Goal: Task Accomplishment & Management: Complete application form

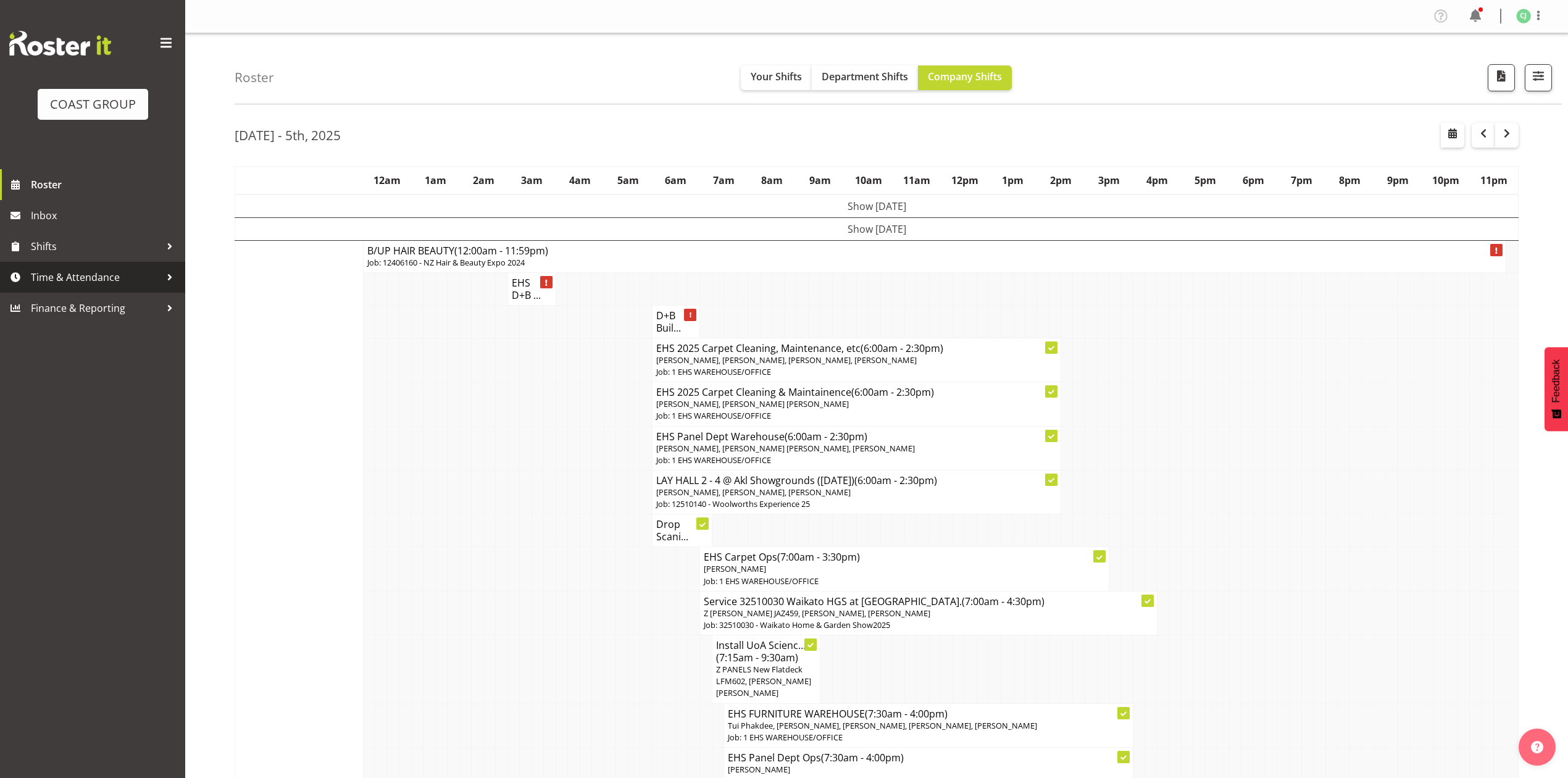
click at [89, 274] on span "Time & Attendance" at bounding box center [96, 277] width 129 height 19
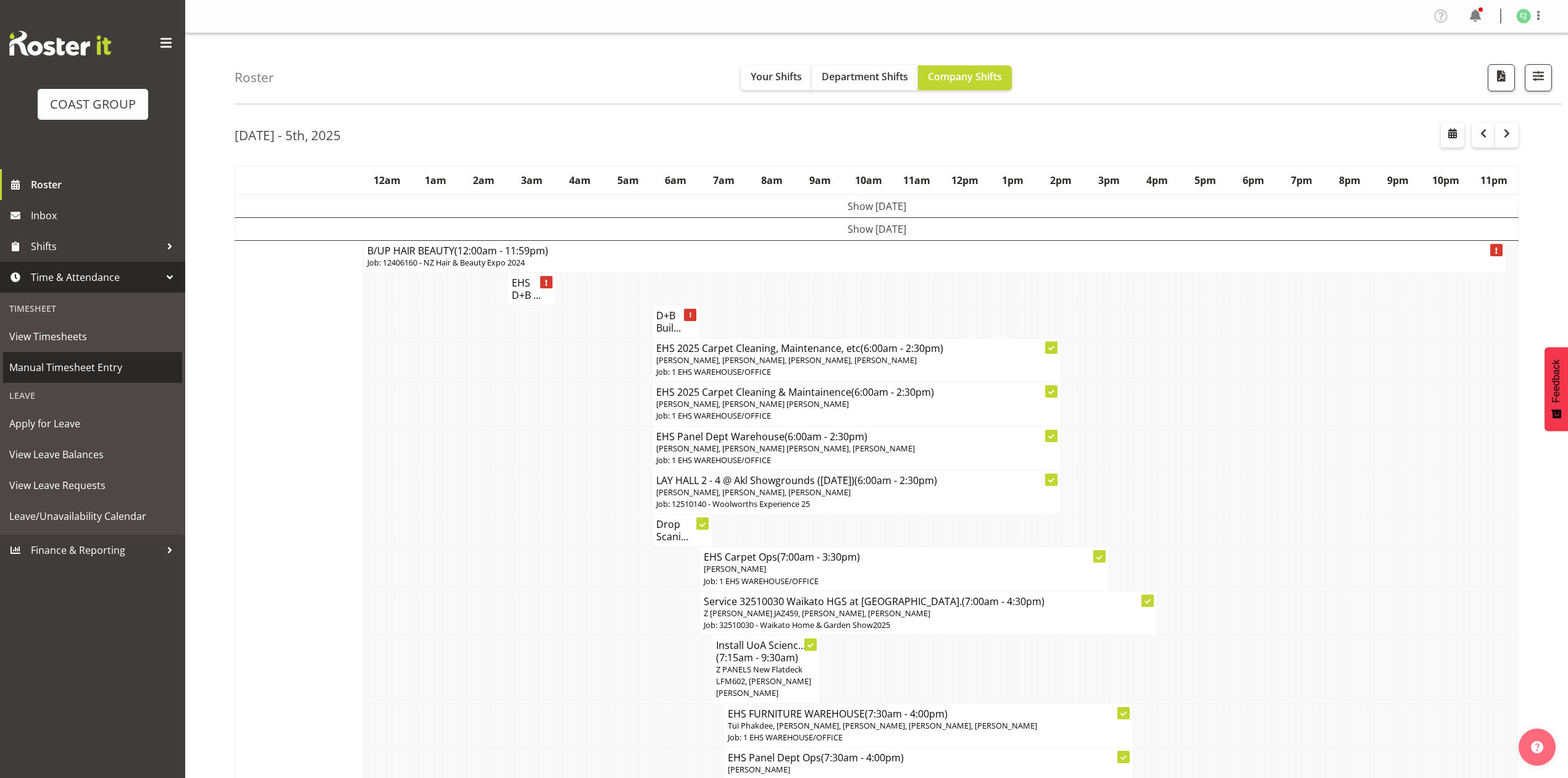
click at [102, 364] on span "Manual Timesheet Entry" at bounding box center [92, 367] width 166 height 19
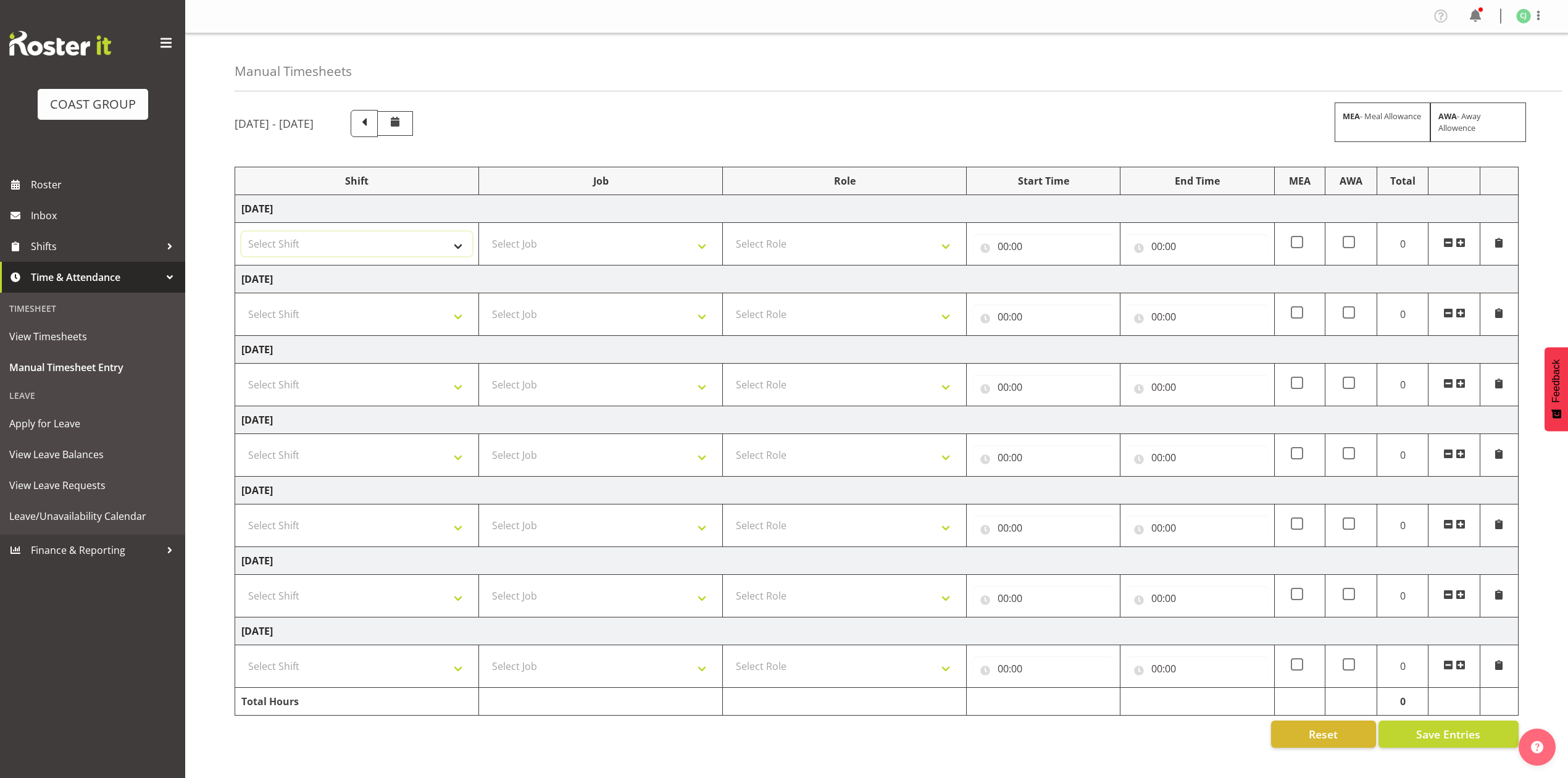
click at [393, 250] on select "Select Shift EHS AKL SALES" at bounding box center [357, 244] width 231 height 25
select select "1327"
click at [241, 233] on select "Select Shift EHS AKL SALES" at bounding box center [357, 244] width 231 height 25
click at [765, 254] on select "Select Role ACCOUNT MANAGER Account Manager" at bounding box center [844, 244] width 231 height 25
select select "197"
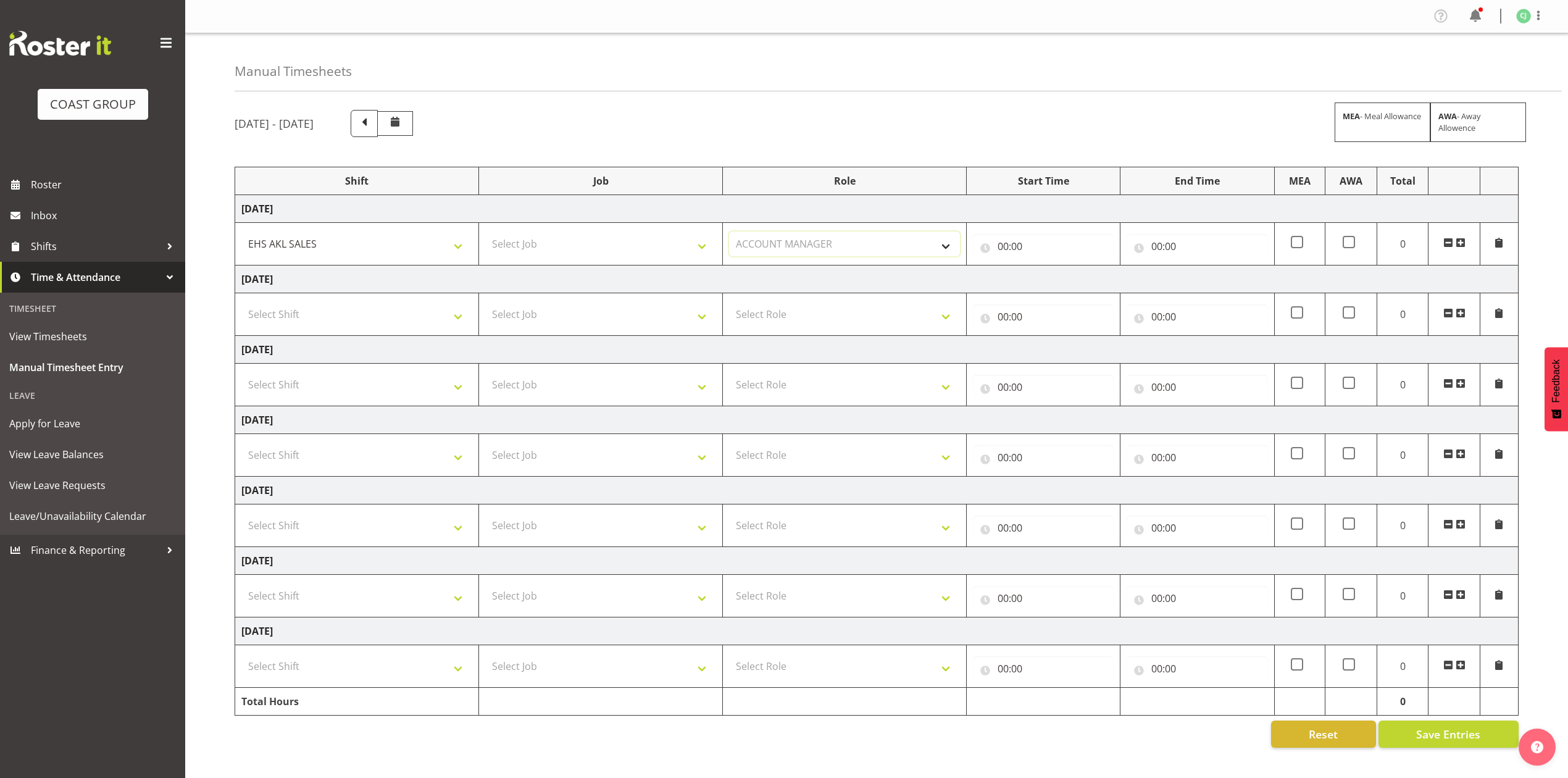
click at [729, 233] on select "Select Role ACCOUNT MANAGER Account Manager" at bounding box center [844, 244] width 231 height 25
click at [1003, 243] on input "00:00" at bounding box center [1043, 246] width 140 height 25
click at [1055, 274] on select "00 01 02 03 04 05 06 07 08 09 10 11 12 13 14 15 16 17 18 19 20 21 22 23" at bounding box center [1057, 278] width 28 height 25
select select "8"
click at [1044, 267] on select "00 01 02 03 04 05 06 07 08 09 10 11 12 13 14 15 16 17 18 19 20 21 22 23" at bounding box center [1057, 278] width 28 height 25
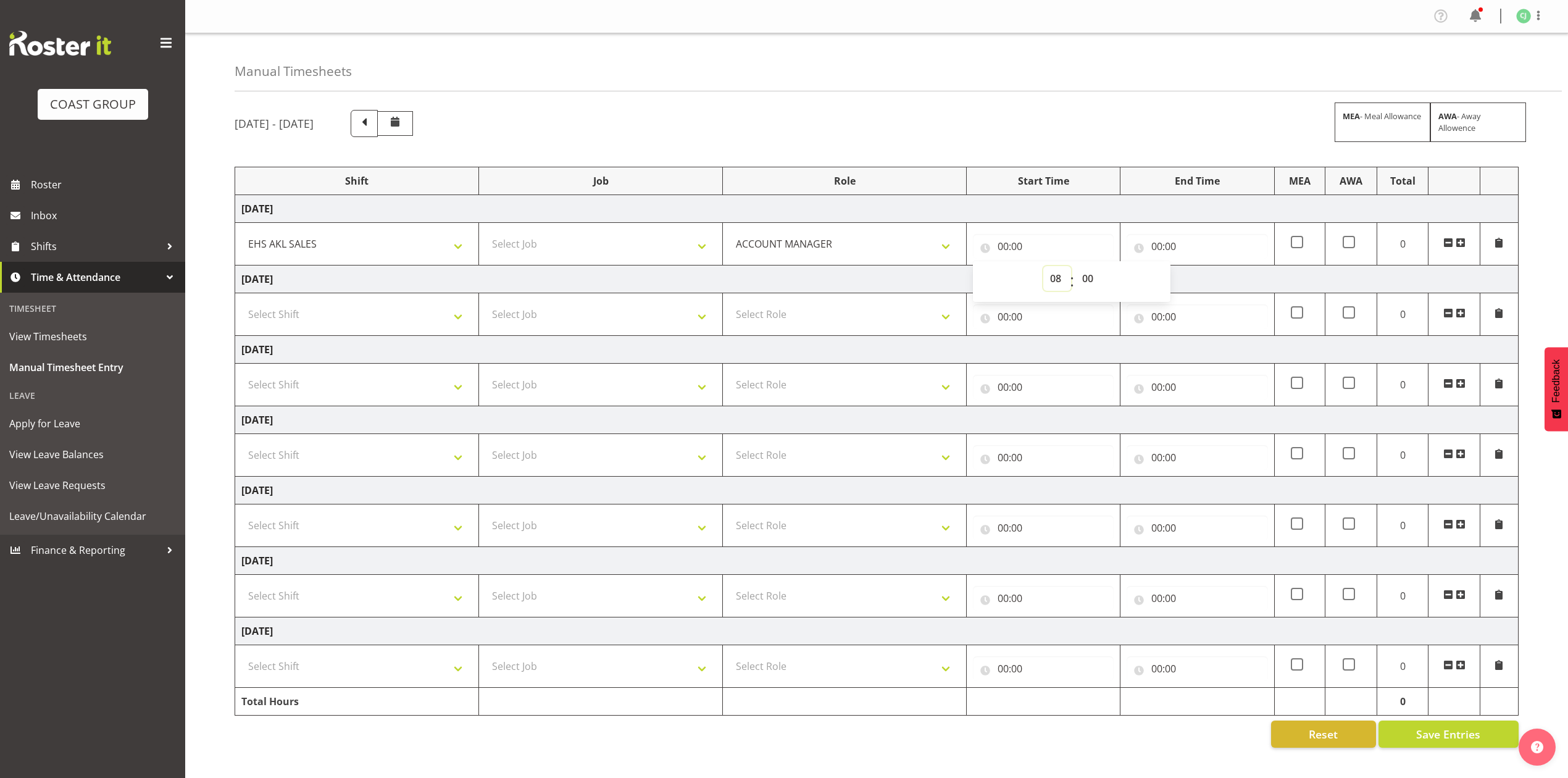
type input "08:00"
click at [1095, 280] on select "00 01 02 03 04 05 06 07 08 09 10 11 12 13 14 15 16 17 18 19 20 21 22 23 24 25 2…" at bounding box center [1089, 278] width 28 height 25
select select "30"
click at [1075, 267] on select "00 01 02 03 04 05 06 07 08 09 10 11 12 13 14 15 16 17 18 19 20 21 22 23 24 25 2…" at bounding box center [1089, 278] width 28 height 25
type input "08:30"
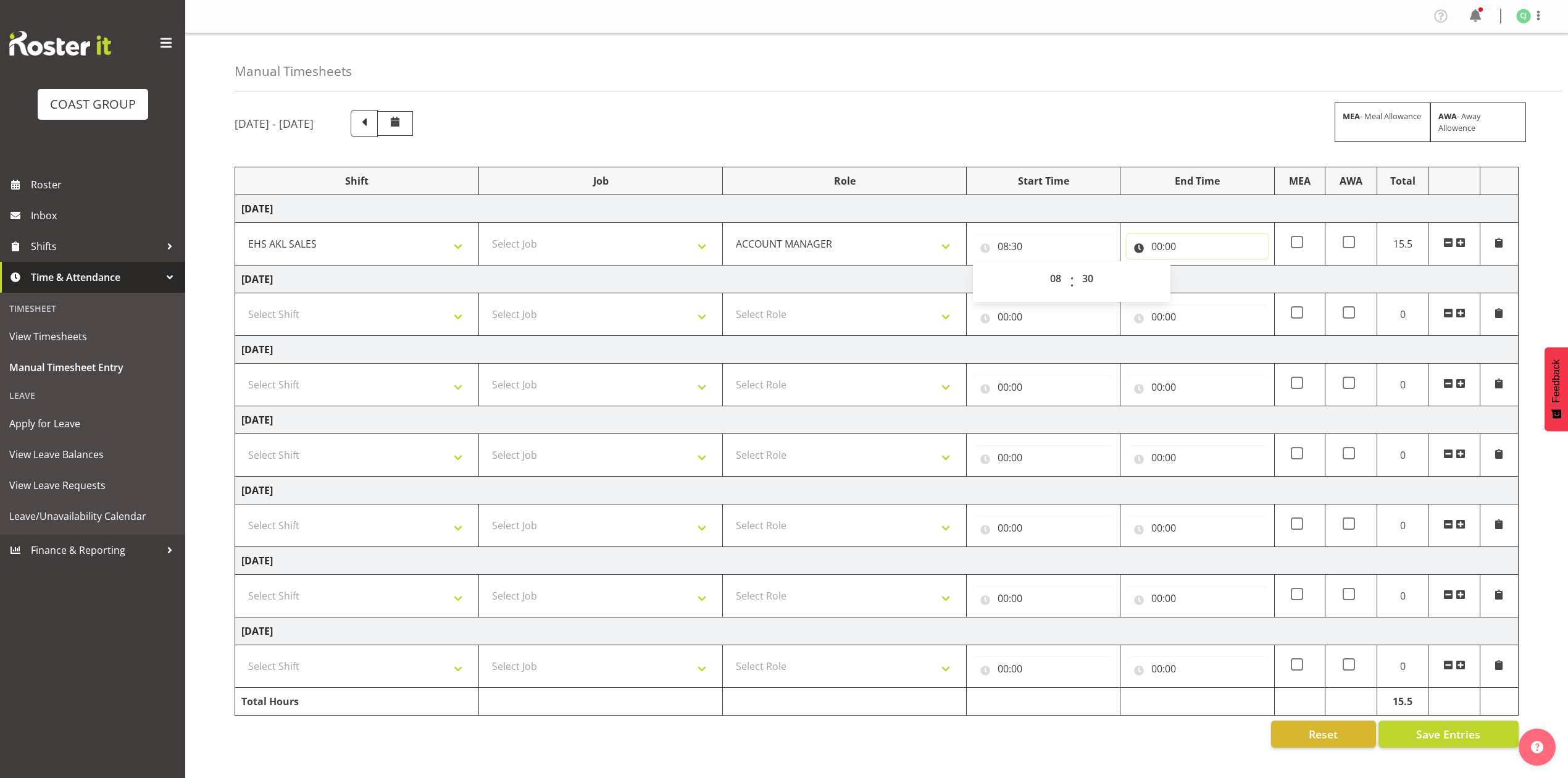
click at [1162, 242] on input "00:00" at bounding box center [1196, 246] width 140 height 25
click at [1209, 284] on select "00 01 02 03 04 05 06 07 08 09 10 11 12 13 14 15 16 17 18 19 20 21 22 23" at bounding box center [1211, 278] width 28 height 25
select select "10"
click at [1197, 267] on select "00 01 02 03 04 05 06 07 08 09 10 11 12 13 14 15 16 17 18 19 20 21 22 23" at bounding box center [1211, 278] width 28 height 25
type input "10:00"
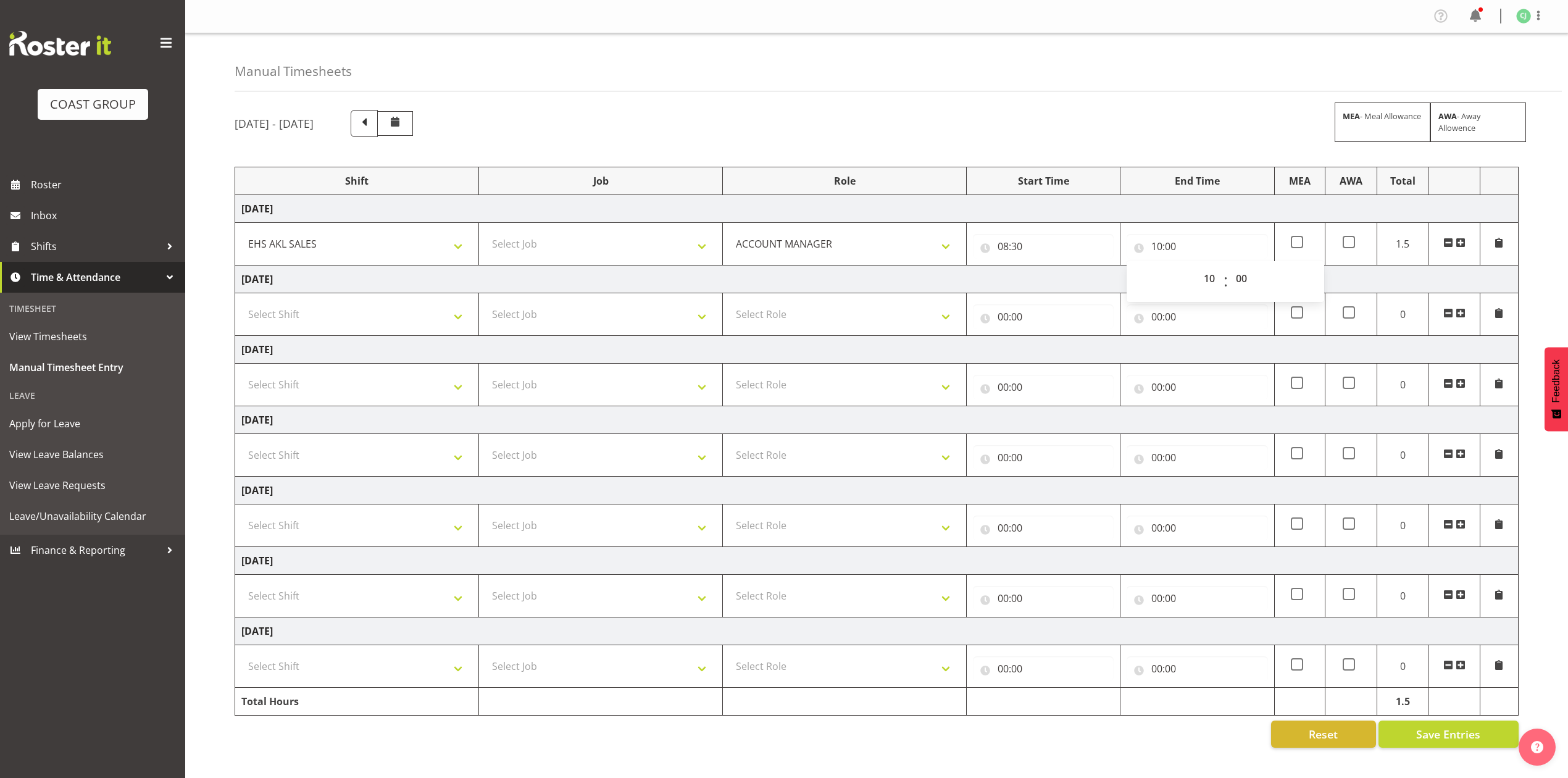
click at [1462, 245] on span at bounding box center [1461, 242] width 10 height 10
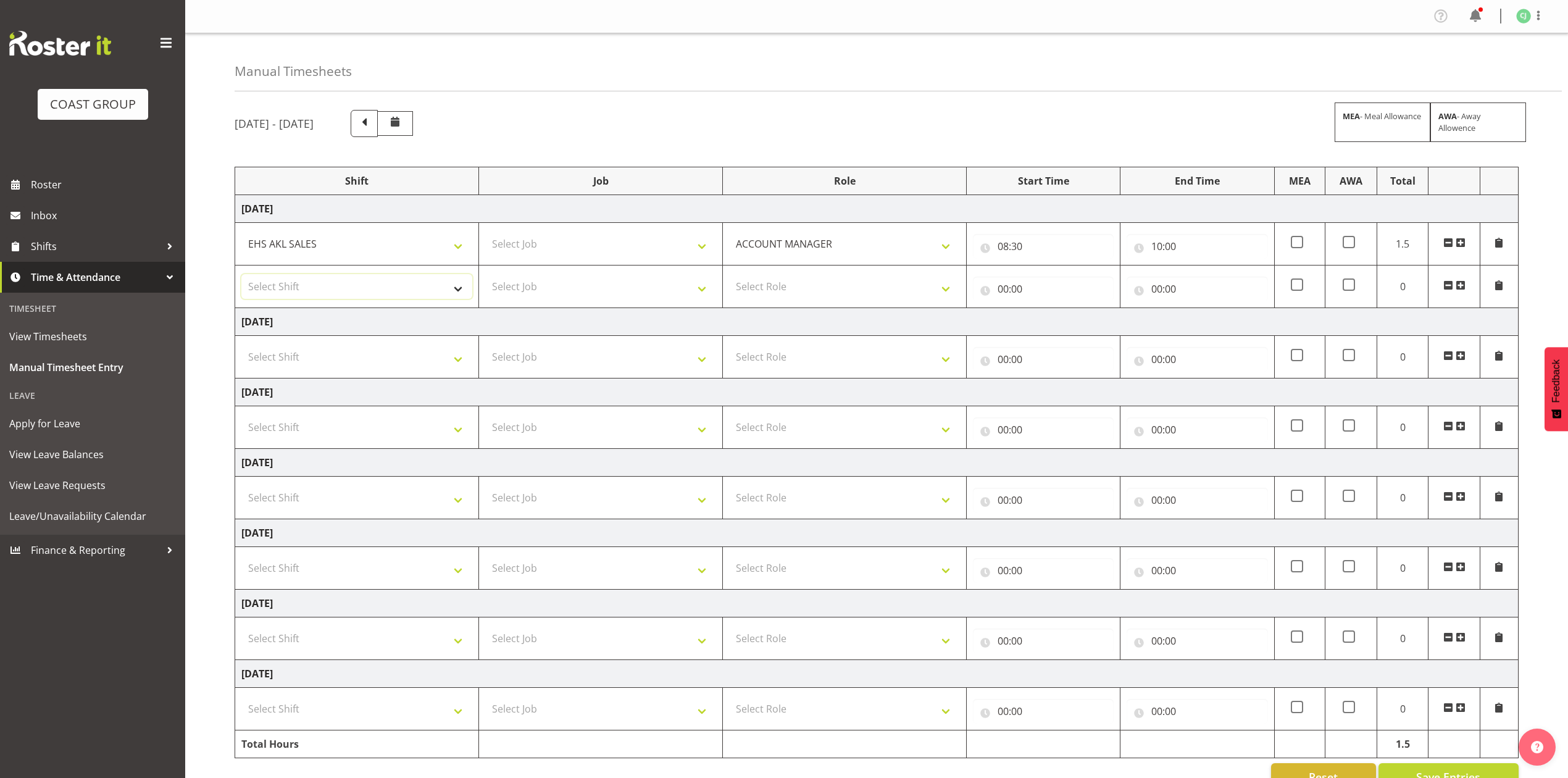
click at [401, 289] on select "Select Shift EHS AKL SALES" at bounding box center [357, 286] width 231 height 25
select select "1327"
click at [241, 275] on select "Select Shift EHS AKL SALES" at bounding box center [357, 286] width 231 height 25
click at [756, 276] on select "Select Role ACCOUNT MANAGER Account Manager" at bounding box center [844, 286] width 231 height 25
select select "197"
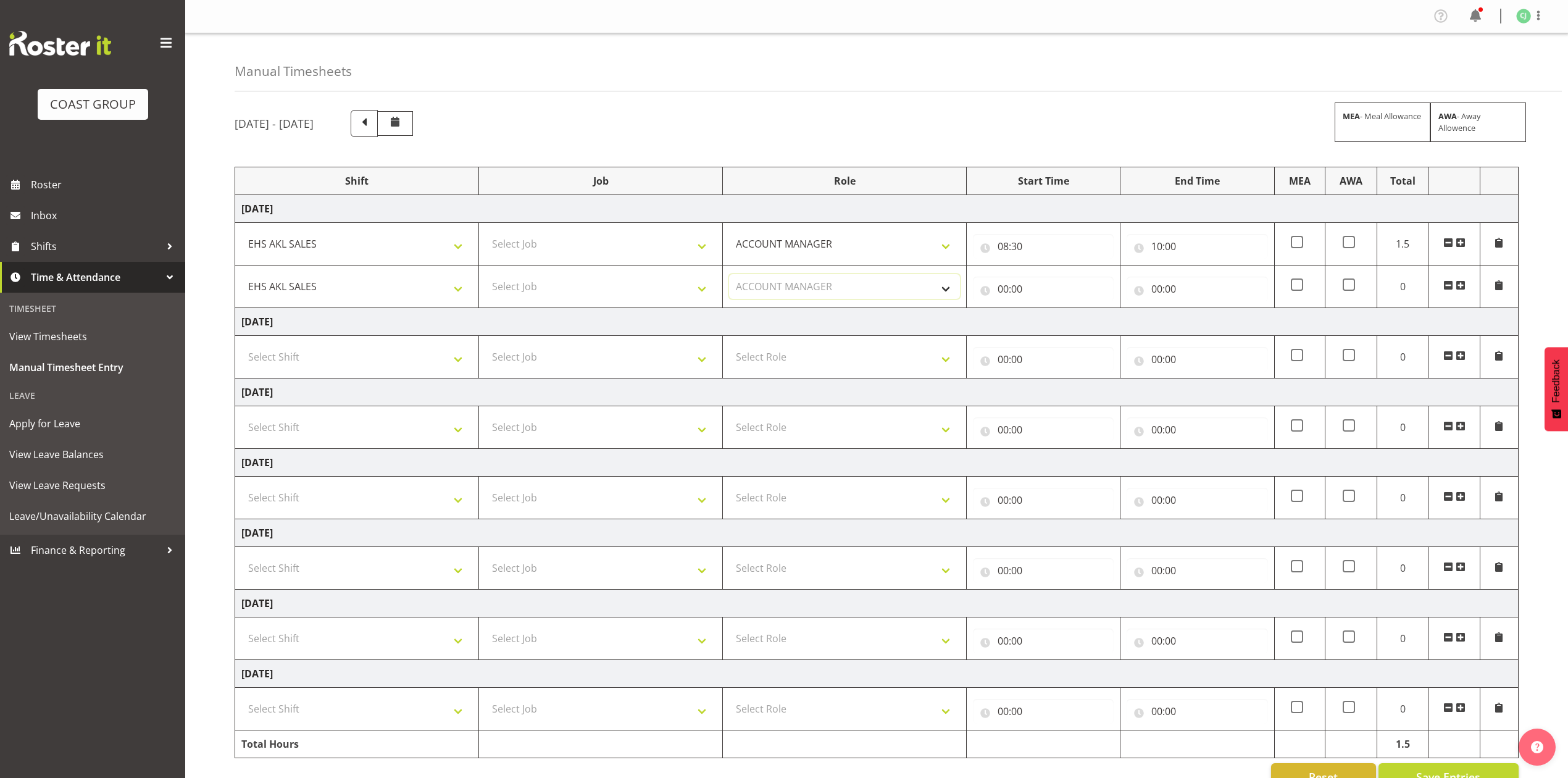
click at [729, 275] on select "Select Role ACCOUNT MANAGER Account Manager" at bounding box center [844, 286] width 231 height 25
click at [1002, 294] on input "00:00" at bounding box center [1043, 289] width 140 height 25
click at [1050, 322] on select "00 01 02 03 04 05 06 07 08 09 10 11 12 13 14 15 16 17 18 19 20 21 22 23" at bounding box center [1057, 321] width 28 height 25
select select "10"
click at [1044, 310] on select "00 01 02 03 04 05 06 07 08 09 10 11 12 13 14 15 16 17 18 19 20 21 22 23" at bounding box center [1057, 321] width 28 height 25
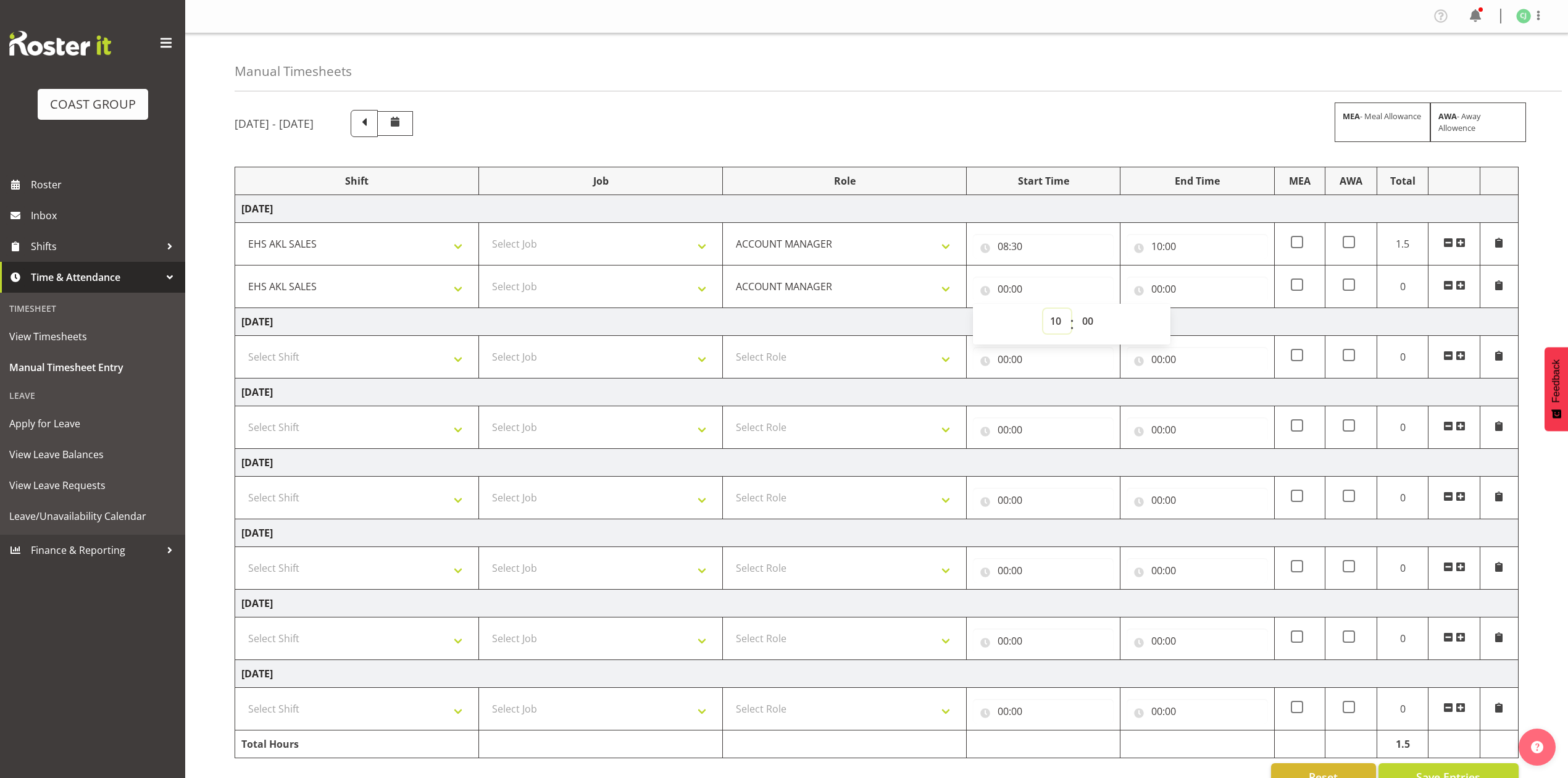
type input "10:00"
click at [1161, 289] on input "00:00" at bounding box center [1196, 289] width 140 height 25
click at [1206, 316] on select "00 01 02 03 04 05 06 07 08 09 10 11 12 13 14 15 16 17 18 19 20 21 22 23" at bounding box center [1211, 321] width 28 height 25
select select "11"
click at [1197, 310] on select "00 01 02 03 04 05 06 07 08 09 10 11 12 13 14 15 16 17 18 19 20 21 22 23" at bounding box center [1211, 321] width 28 height 25
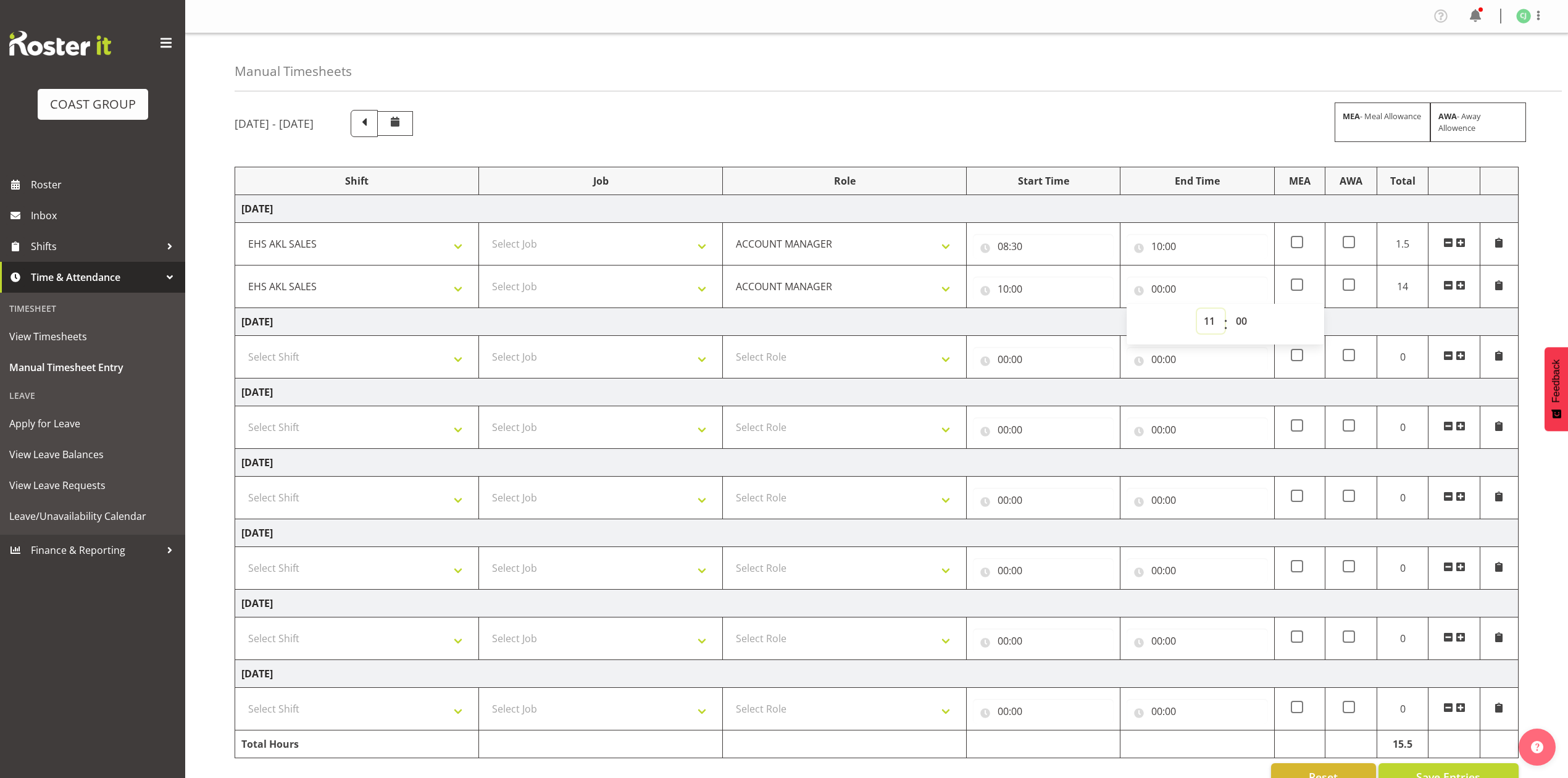
type input "11:00"
click at [1462, 285] on span at bounding box center [1461, 285] width 10 height 10
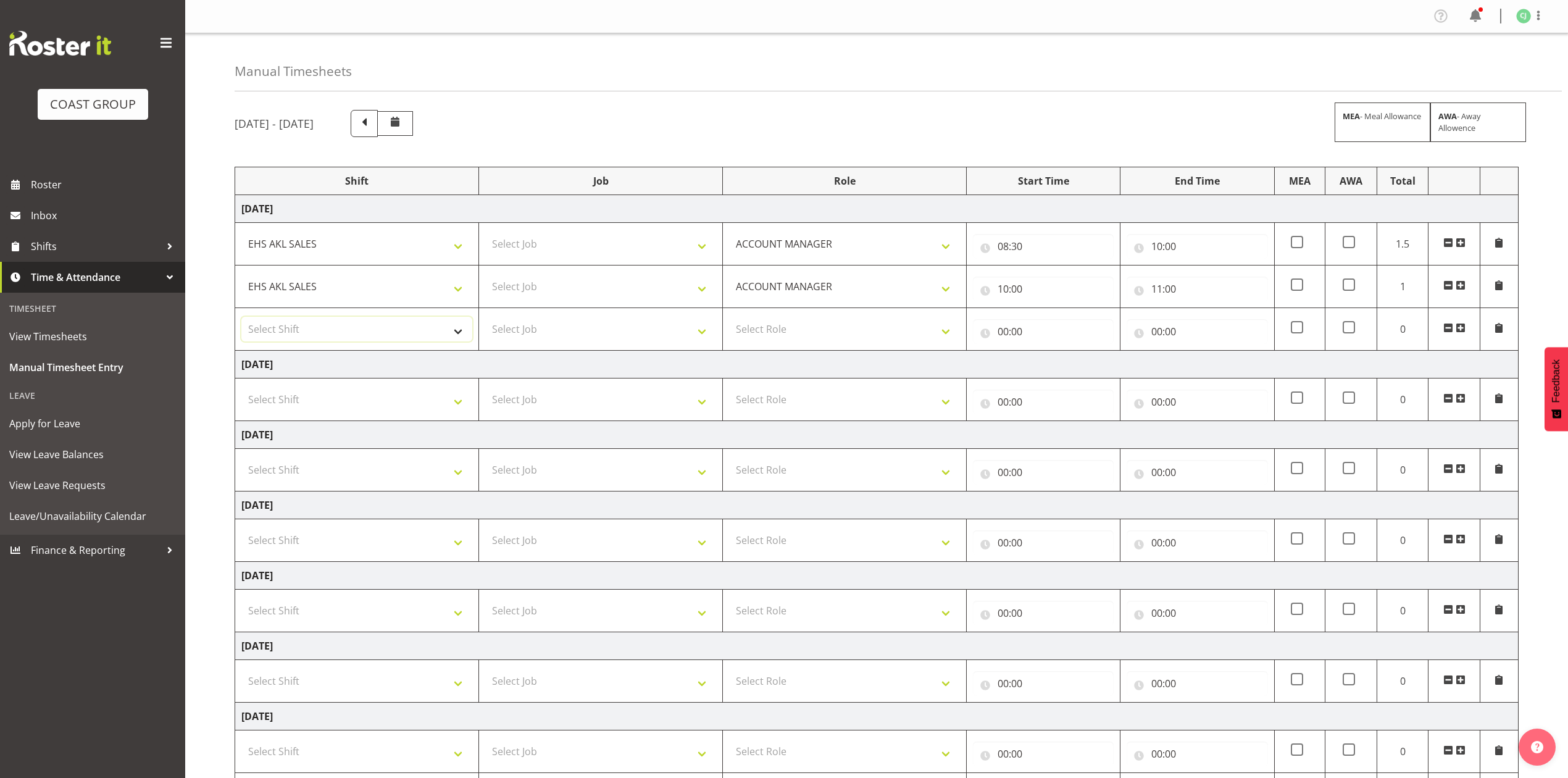
click at [383, 331] on select "Select Shift EHS AKL SALES" at bounding box center [357, 329] width 231 height 25
select select "1327"
click at [241, 318] on select "Select Shift EHS AKL SALES" at bounding box center [357, 329] width 231 height 25
click at [766, 328] on select "Select Role ACCOUNT MANAGER Account Manager" at bounding box center [844, 329] width 231 height 25
select select "197"
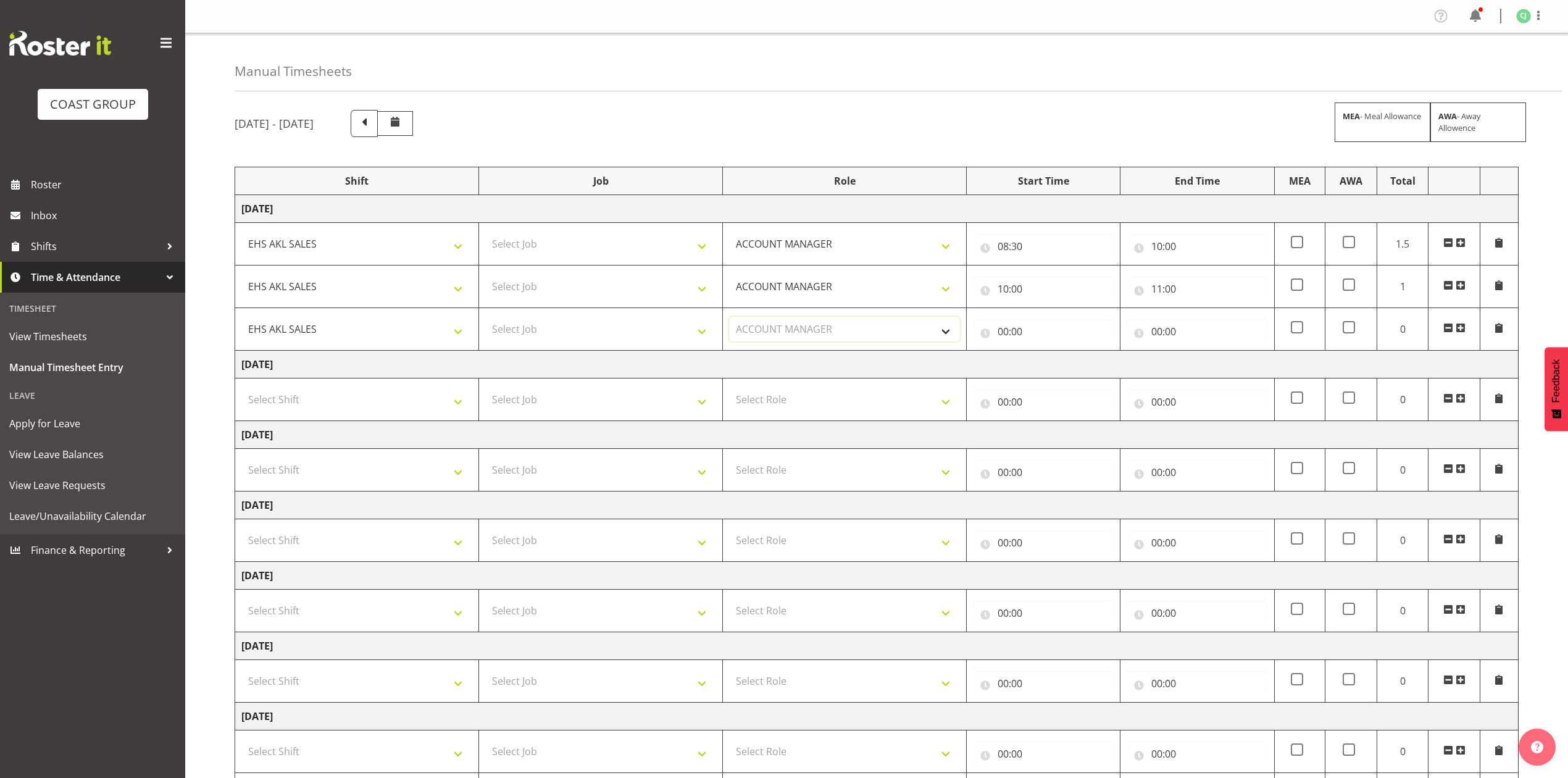
click at [729, 318] on select "Select Role ACCOUNT MANAGER Account Manager" at bounding box center [844, 329] width 231 height 25
click at [1004, 333] on input "00:00" at bounding box center [1043, 331] width 140 height 25
click at [1059, 366] on select "00 01 02 03 04 05 06 07 08 09 10 11 12 13 14 15 16 17 18 19 20 21 22 23" at bounding box center [1057, 364] width 28 height 25
select select "11"
click at [1044, 353] on select "00 01 02 03 04 05 06 07 08 09 10 11 12 13 14 15 16 17 18 19 20 21 22 23" at bounding box center [1057, 364] width 28 height 25
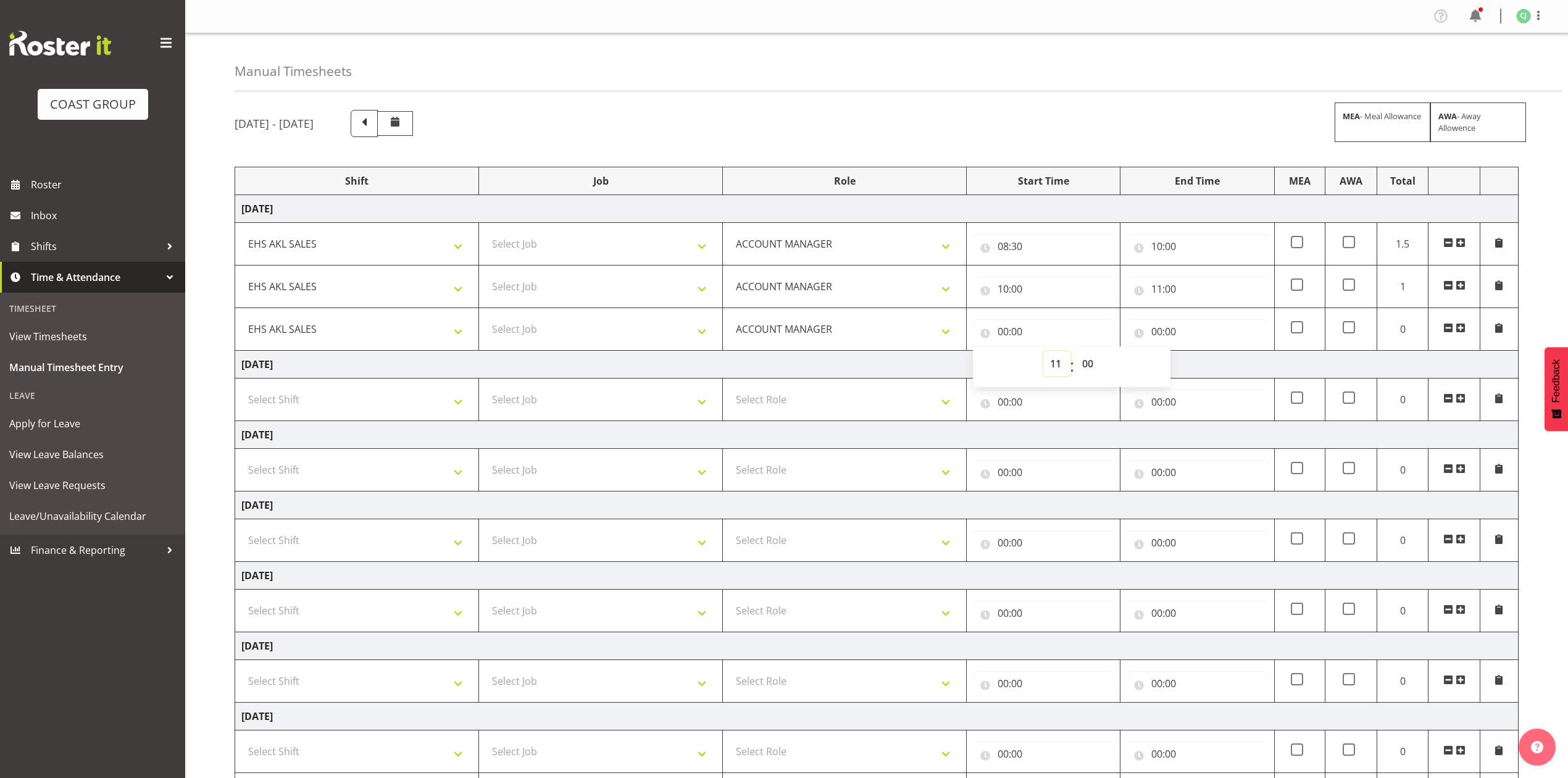
type input "11:00"
click at [1158, 332] on input "00:00" at bounding box center [1196, 331] width 140 height 25
click at [1215, 364] on select "00 01 02 03 04 05 06 07 08 09 10 11 12 13 14 15 16 17 18 19 20 21 22 23" at bounding box center [1211, 364] width 28 height 25
select select "13"
click at [1197, 353] on select "00 01 02 03 04 05 06 07 08 09 10 11 12 13 14 15 16 17 18 19 20 21 22 23" at bounding box center [1211, 364] width 28 height 25
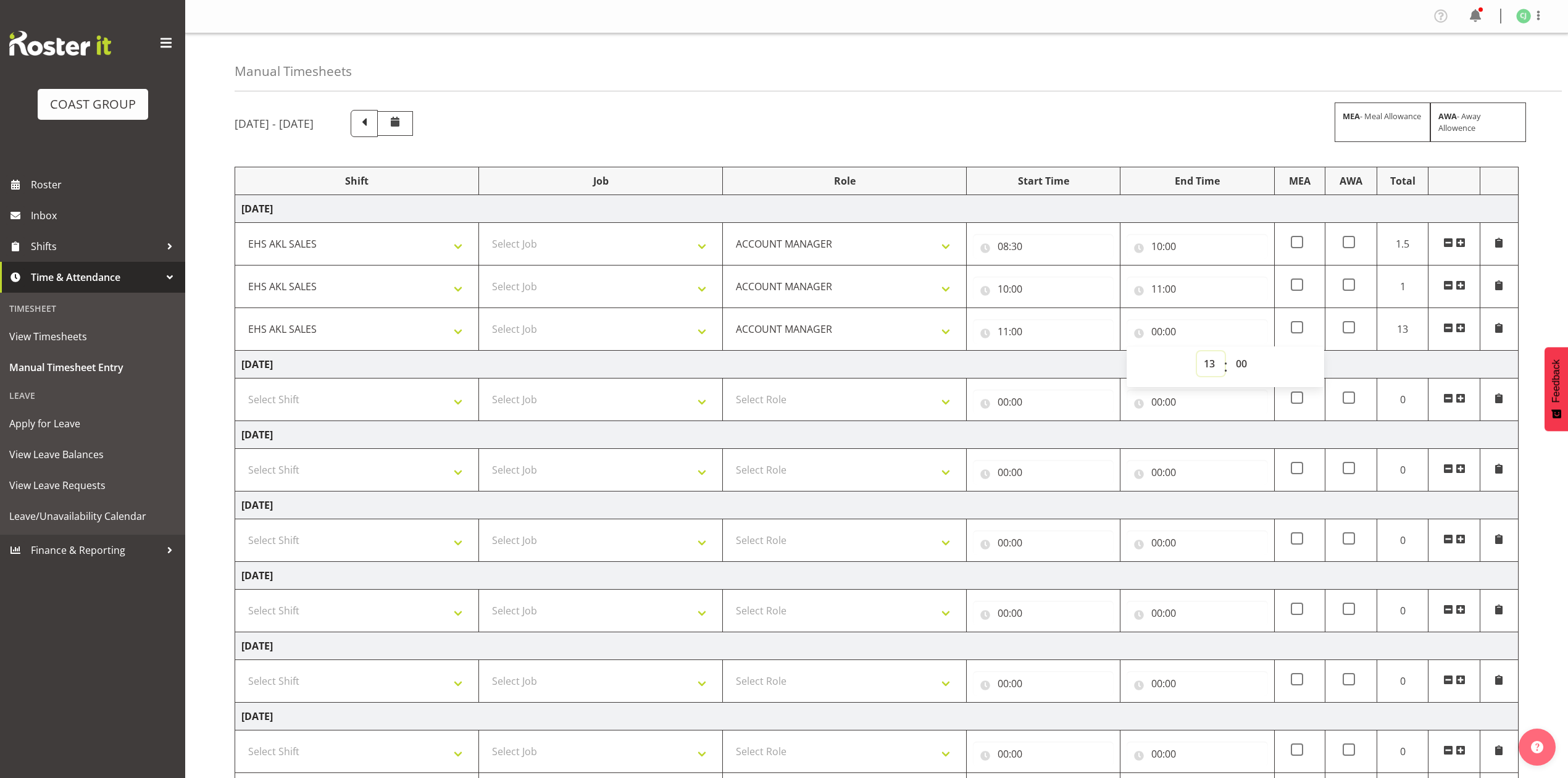
type input "13:00"
click at [1461, 329] on span at bounding box center [1461, 328] width 10 height 10
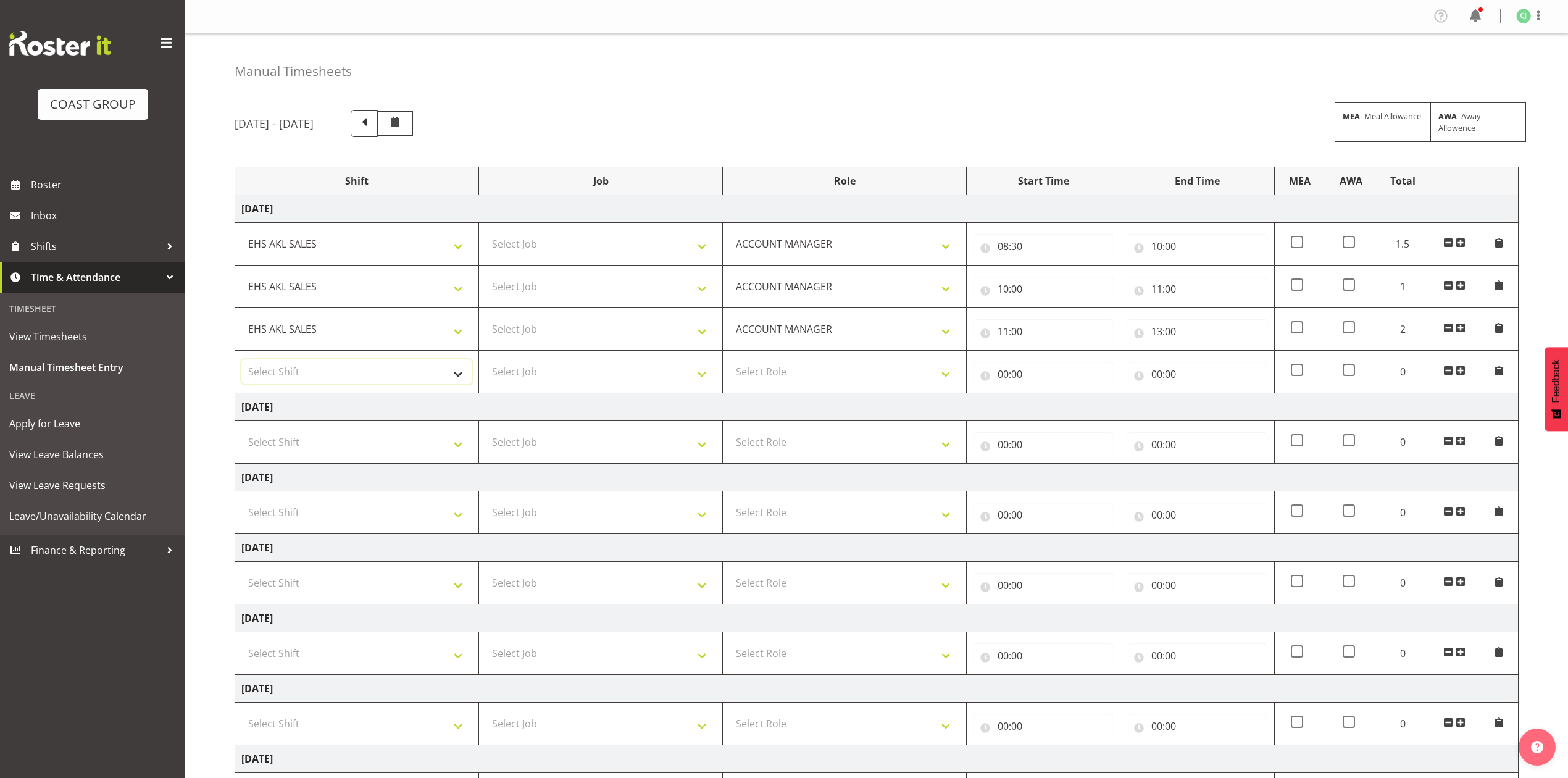
click at [372, 378] on select "Select Shift EHS AKL SALES" at bounding box center [357, 372] width 231 height 25
click at [370, 384] on select "Select Shift EHS AKL SALES" at bounding box center [357, 372] width 231 height 25
click at [357, 371] on select "Select Shift EHS AKL SALES" at bounding box center [357, 372] width 231 height 25
select select "1327"
click at [241, 361] on select "Select Shift EHS AKL SALES" at bounding box center [357, 372] width 231 height 25
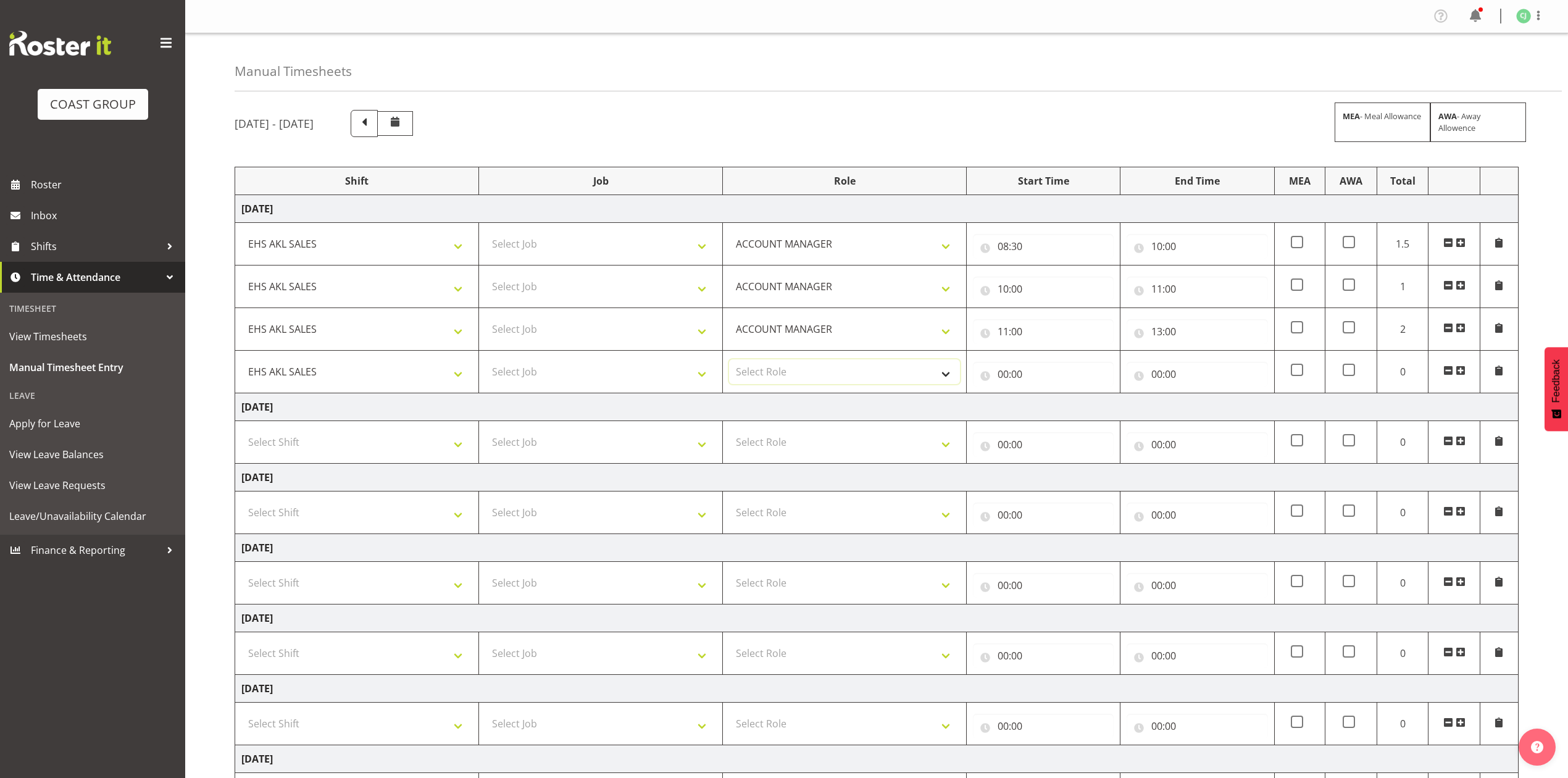
click at [776, 370] on select "Select Role ACCOUNT MANAGER Account Manager" at bounding box center [844, 372] width 231 height 25
select select "197"
click at [729, 361] on select "Select Role ACCOUNT MANAGER Account Manager" at bounding box center [844, 372] width 231 height 25
click at [1002, 375] on input "00:00" at bounding box center [1043, 374] width 140 height 25
click at [1055, 401] on select "00 01 02 03 04 05 06 07 08 09 10 11 12 13 14 15 16 17 18 19 20 21 22 23" at bounding box center [1057, 406] width 28 height 25
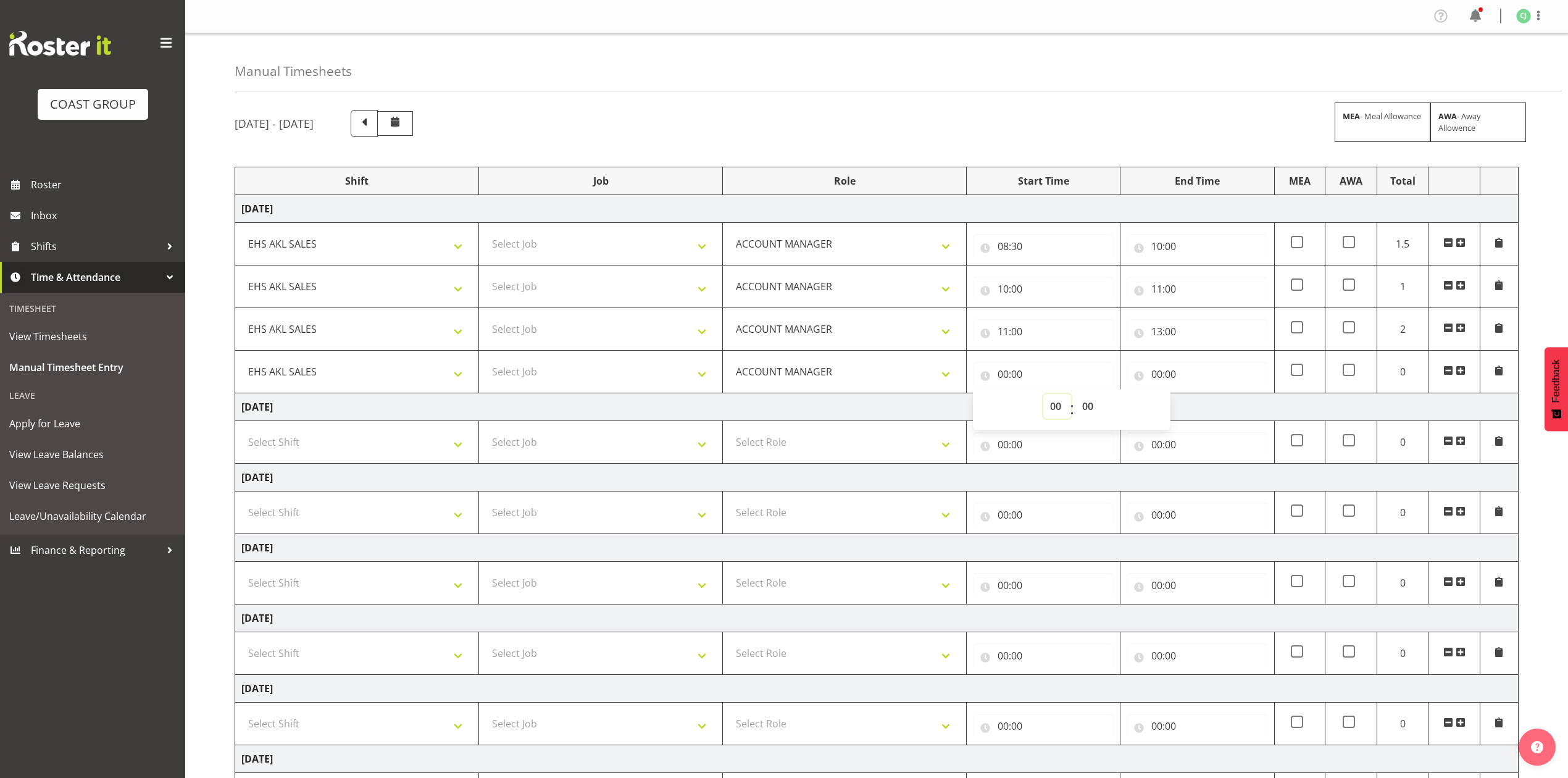
select select "13"
click at [1044, 395] on select "00 01 02 03 04 05 06 07 08 09 10 11 12 13 14 15 16 17 18 19 20 21 22 23" at bounding box center [1057, 406] width 28 height 25
type input "13:00"
click at [1156, 376] on input "00:00" at bounding box center [1196, 374] width 140 height 25
click at [1210, 408] on select "00 01 02 03 04 05 06 07 08 09 10 11 12 13 14 15 16 17 18 19 20 21 22 23" at bounding box center [1211, 406] width 28 height 25
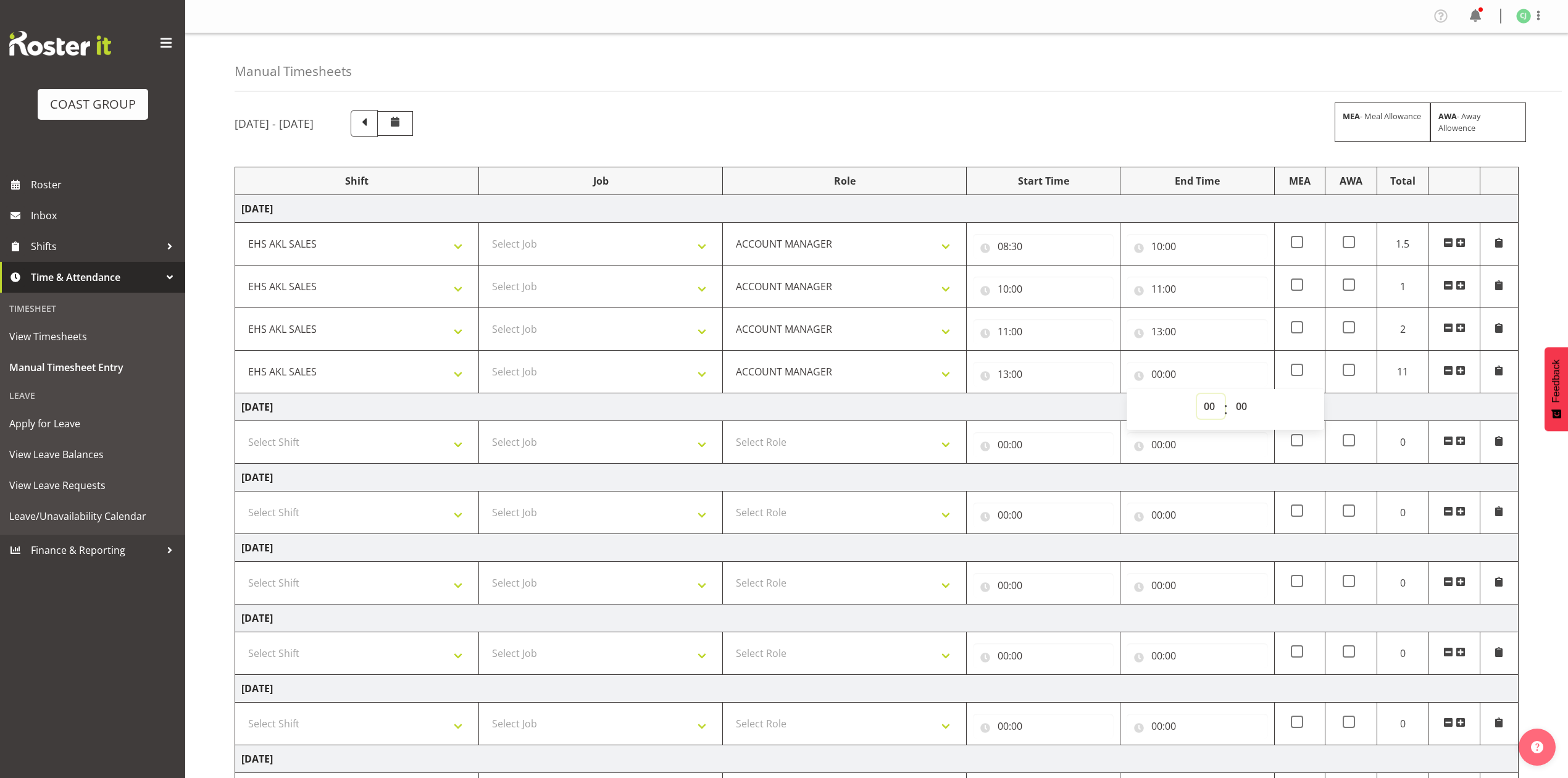
select select "15"
click at [1197, 395] on select "00 01 02 03 04 05 06 07 08 09 10 11 12 13 14 15 16 17 18 19 20 21 22 23" at bounding box center [1211, 406] width 28 height 25
type input "15:00"
click at [1243, 404] on select "00 01 02 03 04 05 06 07 08 09 10 11 12 13 14 15 16 17 18 19 20 21 22 23 24 25 2…" at bounding box center [1243, 406] width 28 height 25
select select "30"
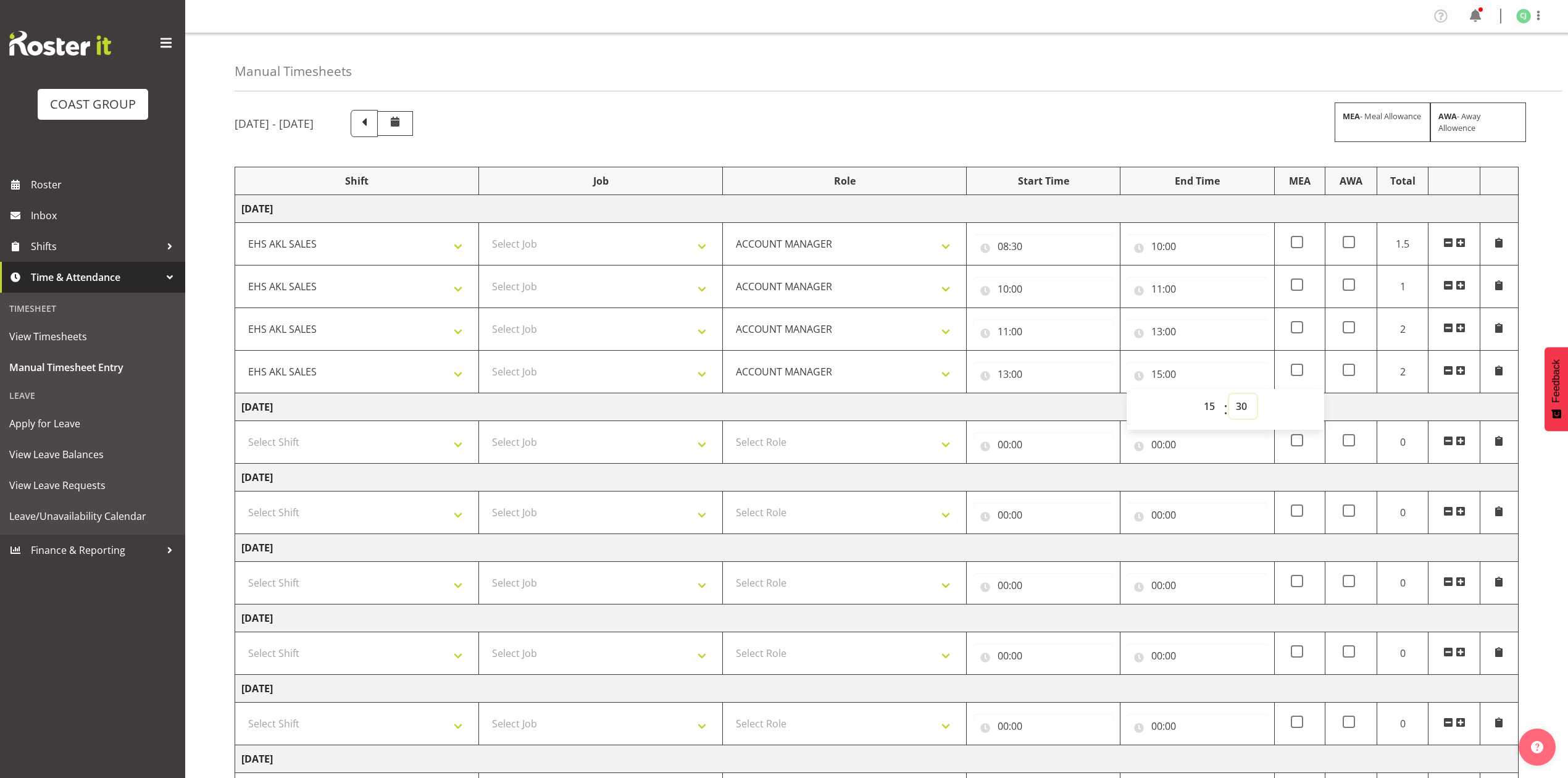
click at [1229, 395] on select "00 01 02 03 04 05 06 07 08 09 10 11 12 13 14 15 16 17 18 19 20 21 22 23 24 25 2…" at bounding box center [1243, 406] width 28 height 25
type input "15:30"
click at [1088, 410] on td "Thursday 2nd October 2025" at bounding box center [877, 406] width 1284 height 28
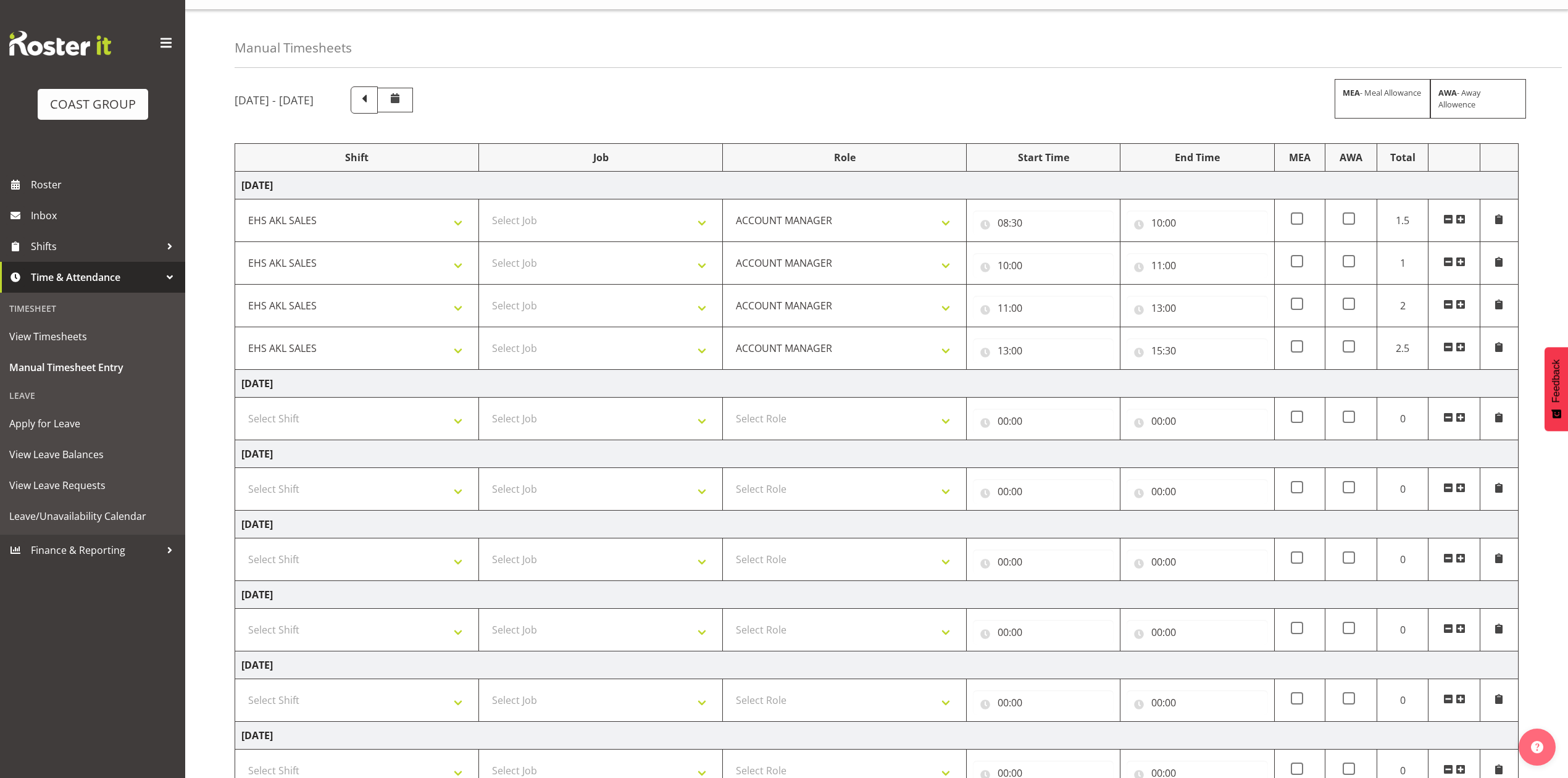
scroll to position [124, 0]
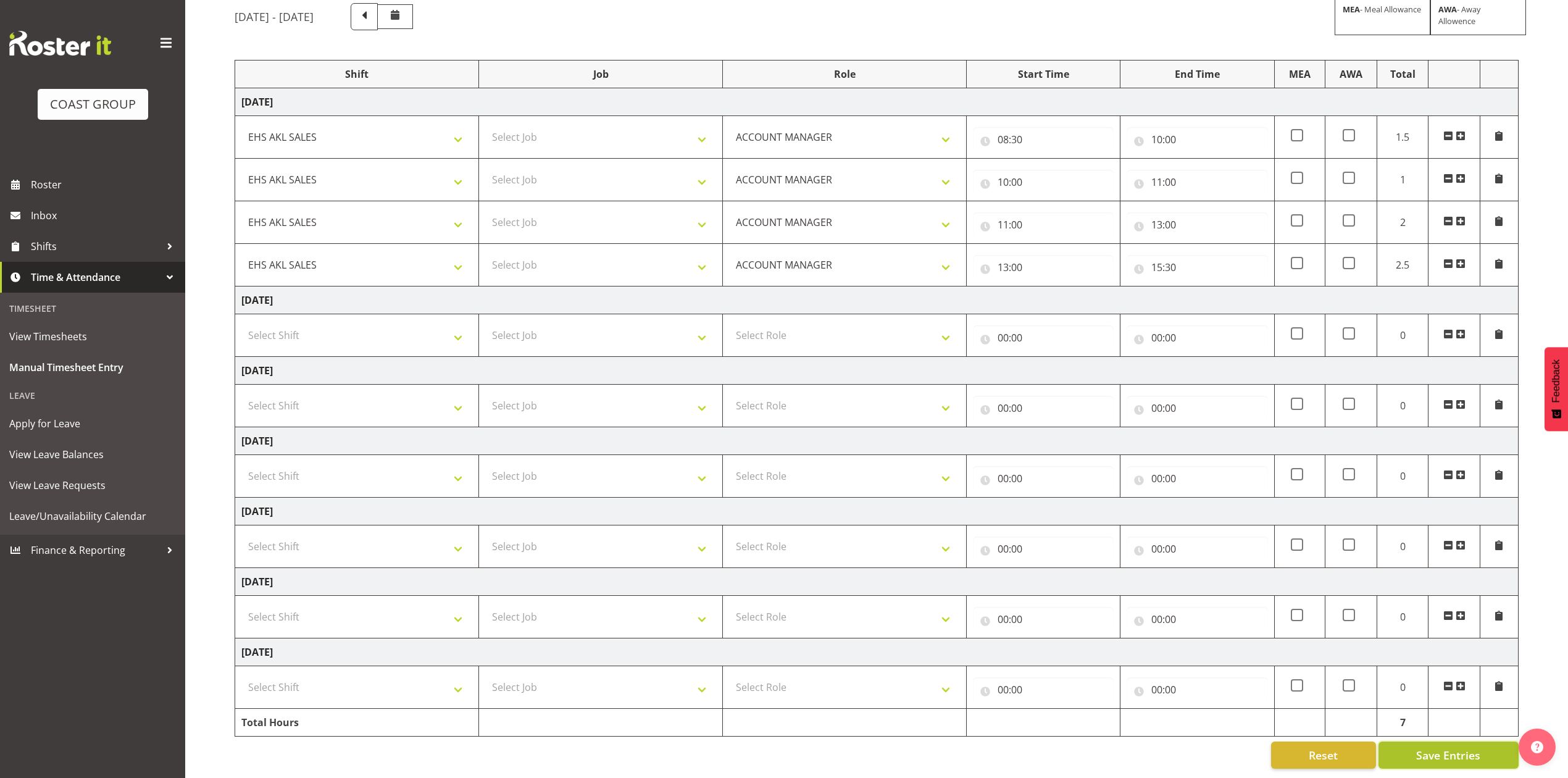
click at [1432, 747] on span "Save Entries" at bounding box center [1448, 755] width 64 height 16
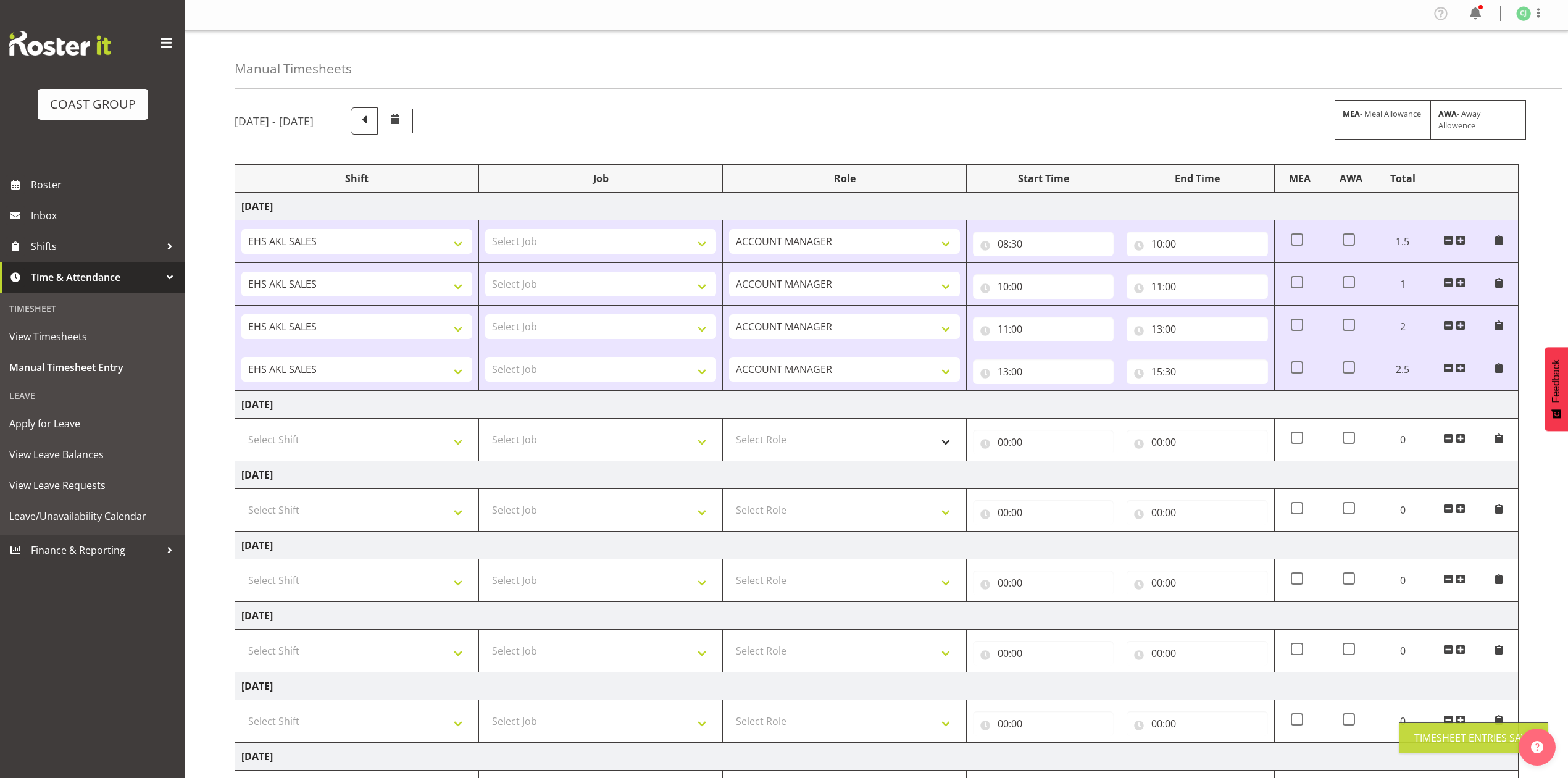
scroll to position [0, 0]
click at [701, 243] on select "Select Job 1 Carlton Events 1 Carlton Hamilton 1 Carlton Wellington 1 EHS WAREH…" at bounding box center [601, 244] width 231 height 25
select select "8960"
click at [486, 233] on select "Select Job 1 Carlton Events 1 Carlton Hamilton 1 Carlton Wellington 1 EHS WAREH…" at bounding box center [601, 244] width 231 height 25
click at [653, 283] on select "Select Job 1 Carlton Events 1 Carlton Hamilton 1 Carlton Wellington 1 EHS WAREH…" at bounding box center [601, 286] width 231 height 25
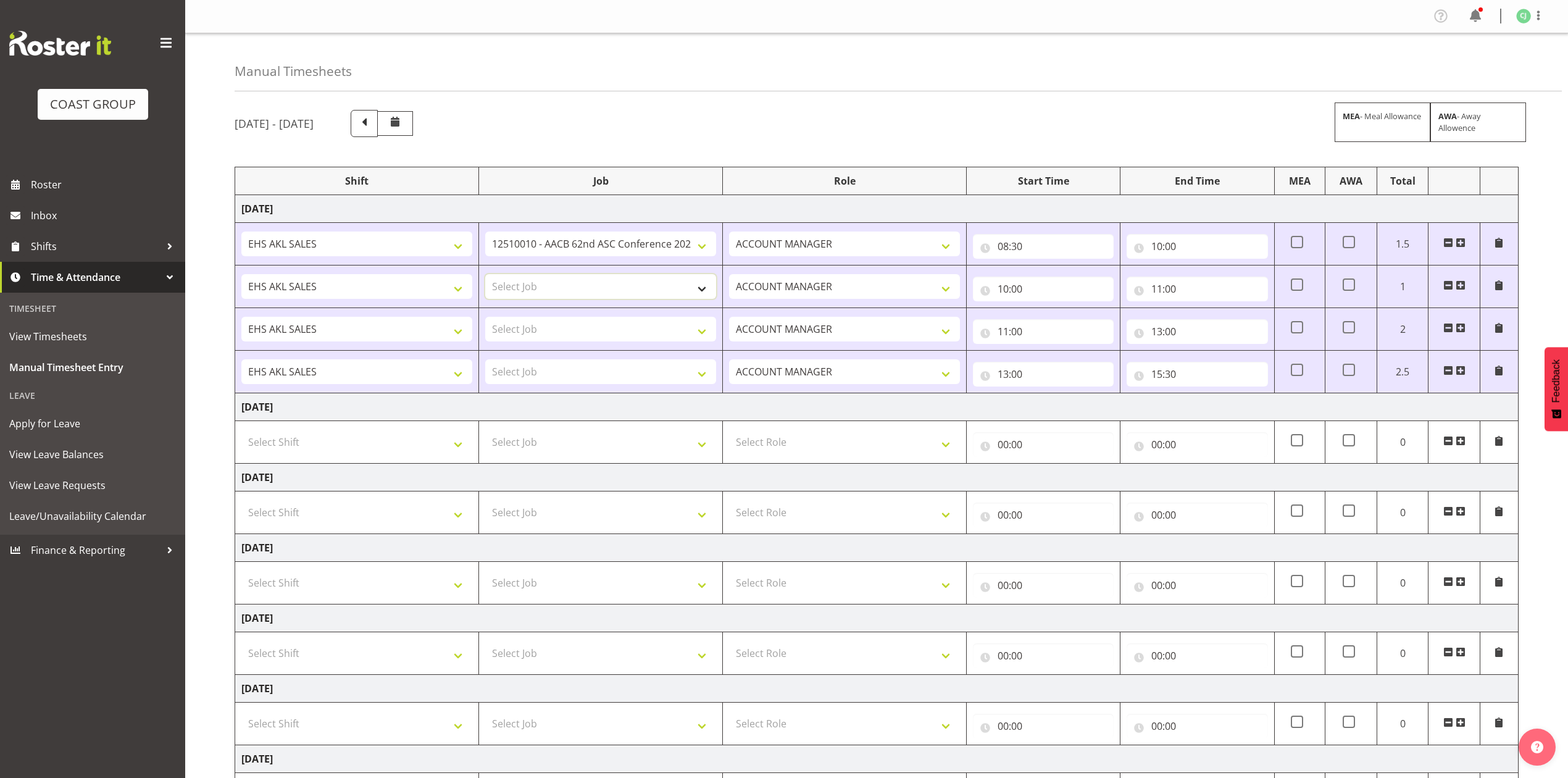
select select "8654"
click at [486, 275] on select "Select Job 1 Carlton Events 1 Carlton Hamilton 1 Carlton Wellington 1 EHS WAREH…" at bounding box center [601, 286] width 231 height 25
drag, startPoint x: 638, startPoint y: 332, endPoint x: 640, endPoint y: 325, distance: 7.3
click at [638, 332] on select "Select Job 1 Carlton Events 1 Carlton Hamilton 1 Carlton Wellington 1 EHS WAREH…" at bounding box center [601, 329] width 231 height 25
select select "10489"
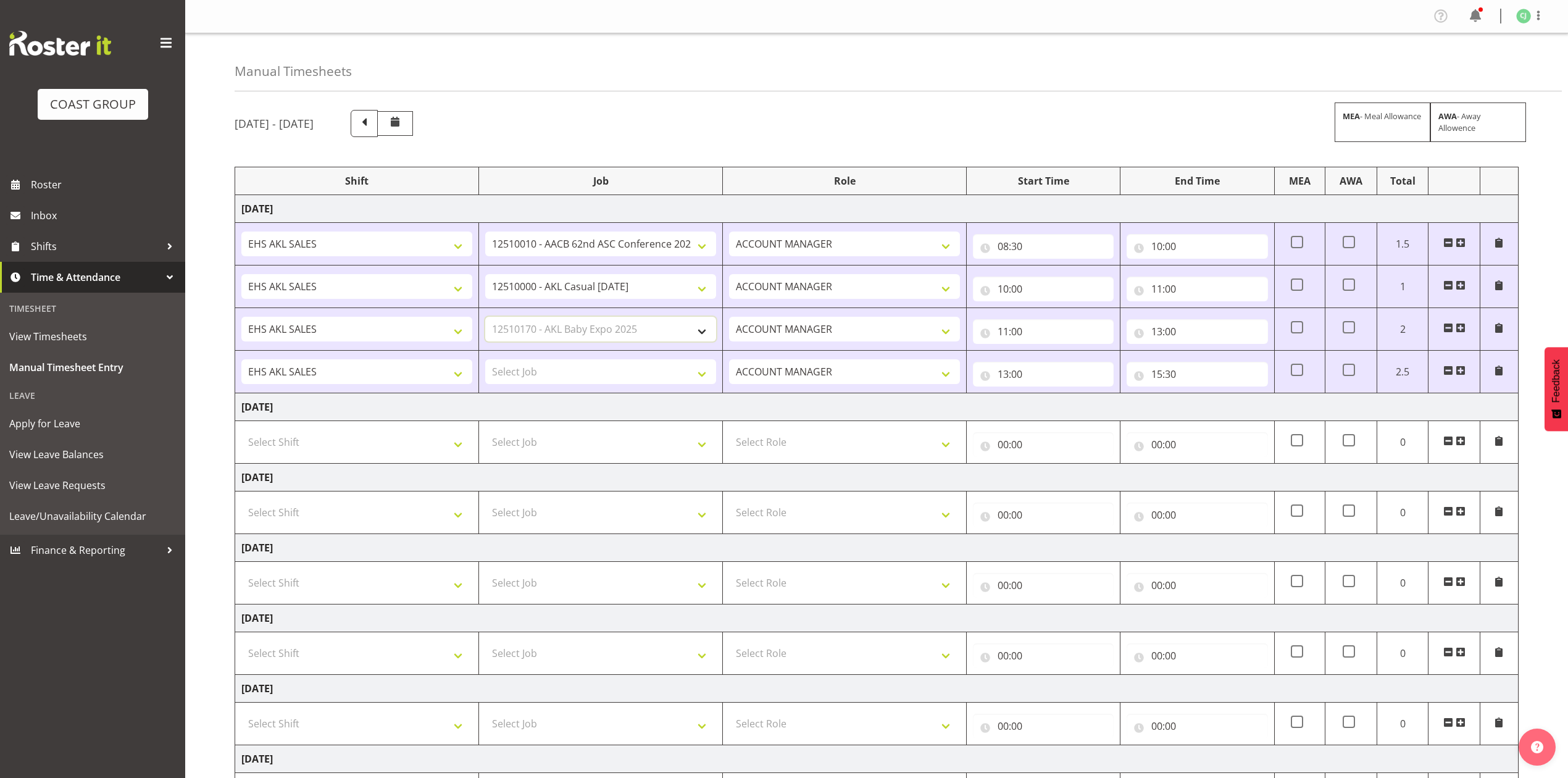
click at [486, 318] on select "Select Job 1 Carlton Events 1 Carlton Hamilton 1 Carlton Wellington 1 EHS WAREH…" at bounding box center [601, 329] width 231 height 25
click at [645, 369] on select "Select Job 1 Carlton Events 1 Carlton Hamilton 1 Carlton Wellington 1 EHS WAREH…" at bounding box center [601, 372] width 231 height 25
select select "69"
click at [486, 361] on select "Select Job 1 Carlton Events 1 Carlton Hamilton 1 Carlton Wellington 1 EHS WAREH…" at bounding box center [601, 372] width 231 height 25
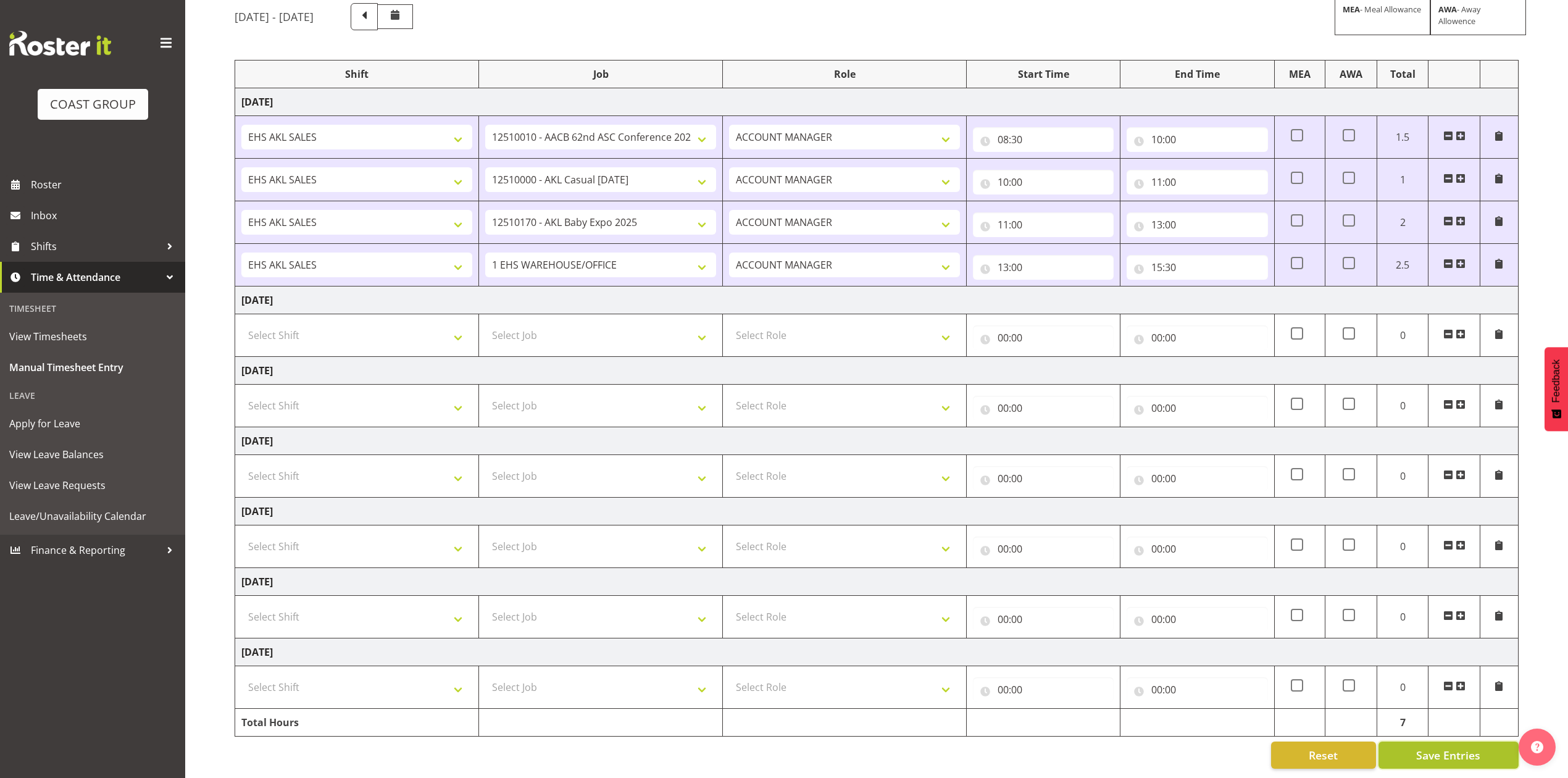
click at [1463, 747] on span "Save Entries" at bounding box center [1448, 755] width 64 height 16
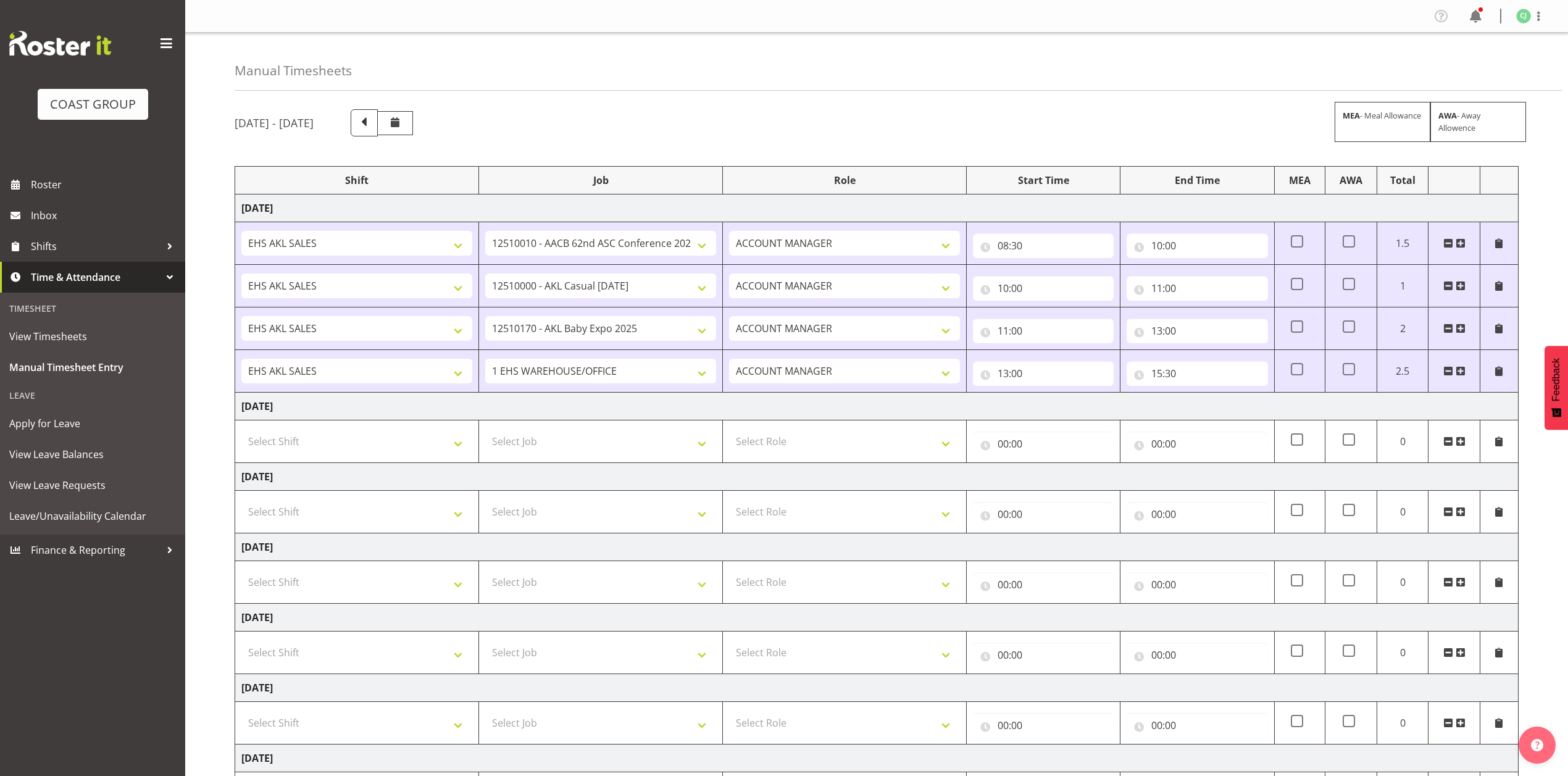
select select "8960"
select select "8654"
select select "10489"
select select "69"
